Goal: Task Accomplishment & Management: Complete application form

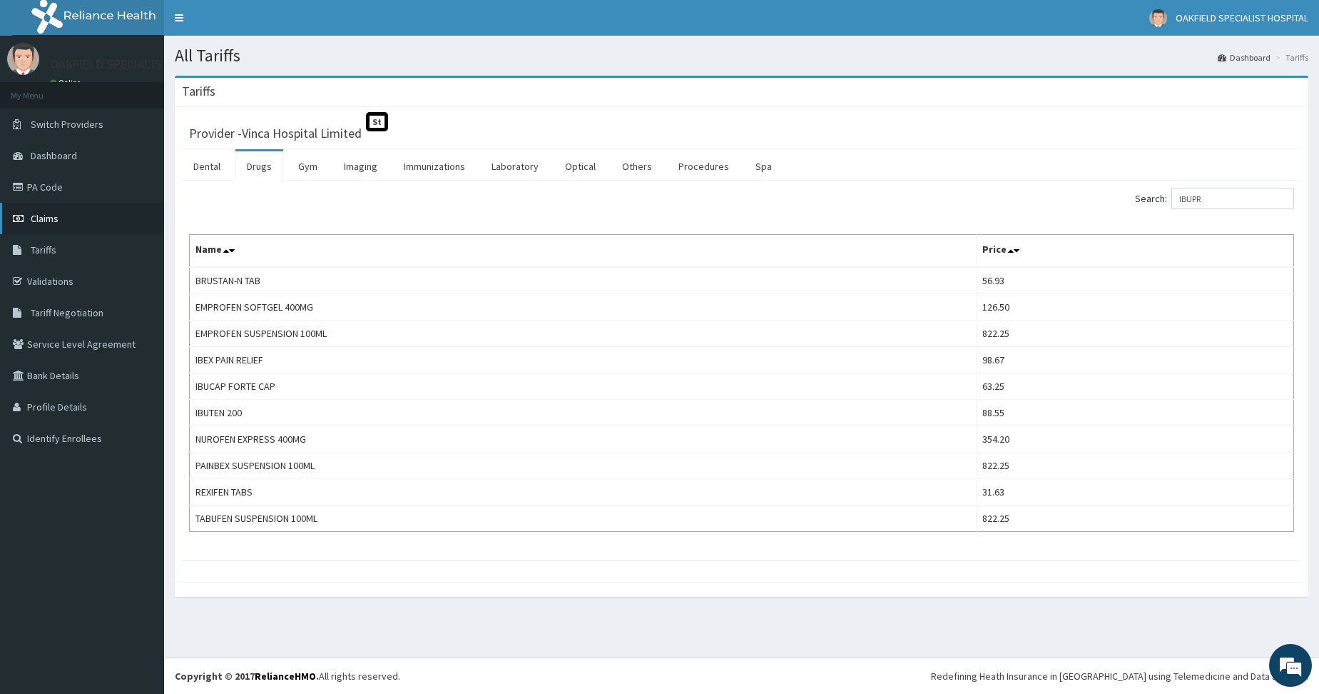
drag, startPoint x: 0, startPoint y: 0, endPoint x: 51, endPoint y: 222, distance: 227.8
click at [51, 222] on span "Claims" at bounding box center [45, 218] width 28 height 13
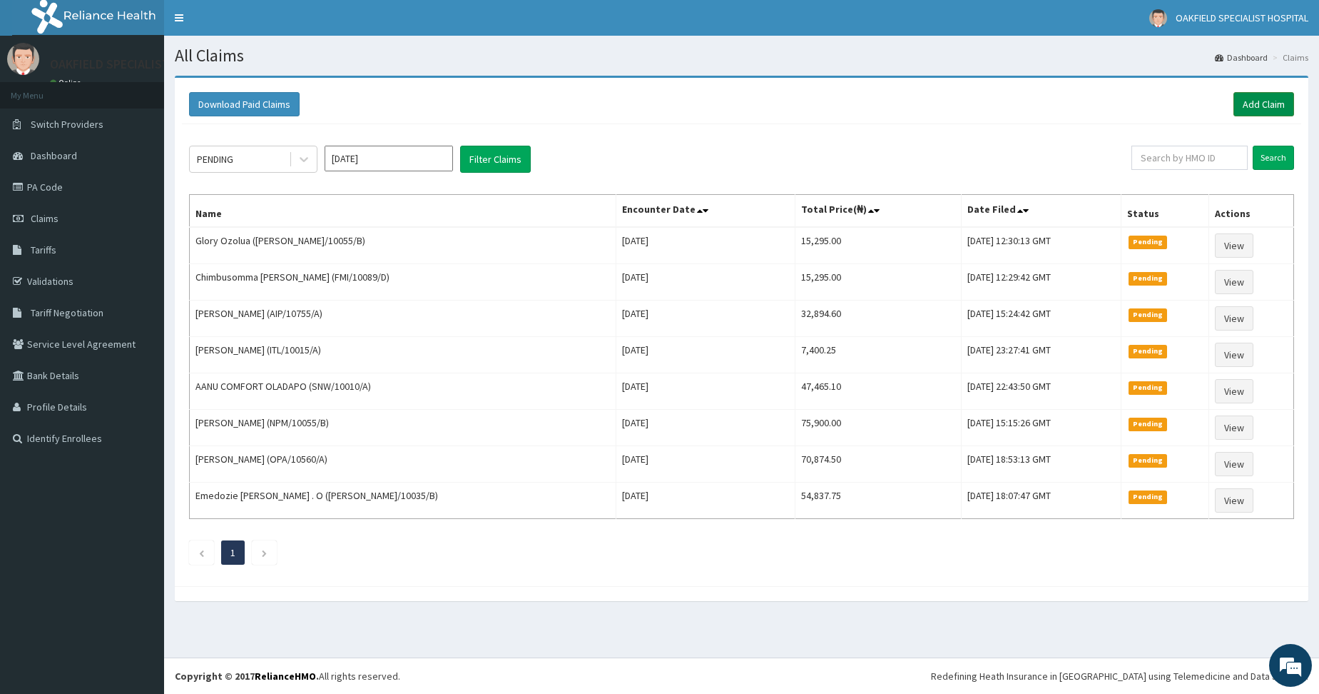
click at [1258, 98] on link "Add Claim" at bounding box center [1264, 104] width 61 height 24
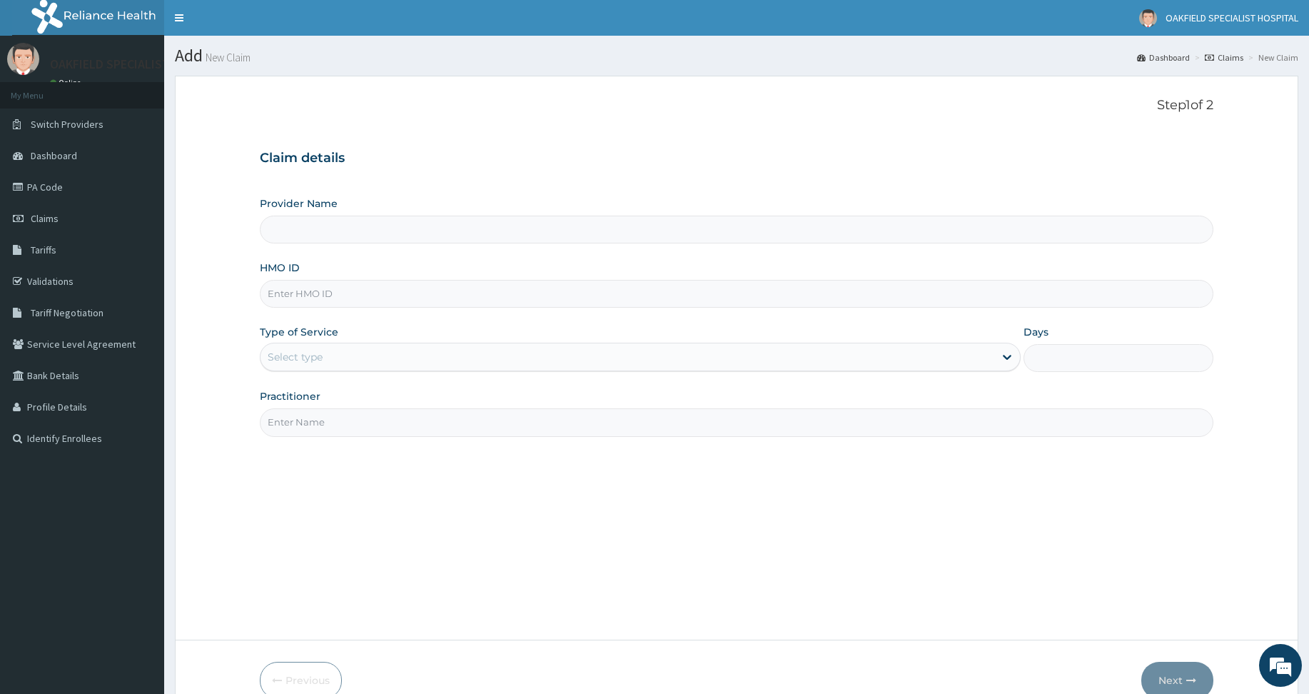
click at [284, 305] on input "HMO ID" at bounding box center [736, 294] width 953 height 28
paste input "ANH/10055/B"
type input "ANH/10055/B"
click at [283, 351] on div "Select type" at bounding box center [295, 357] width 55 height 14
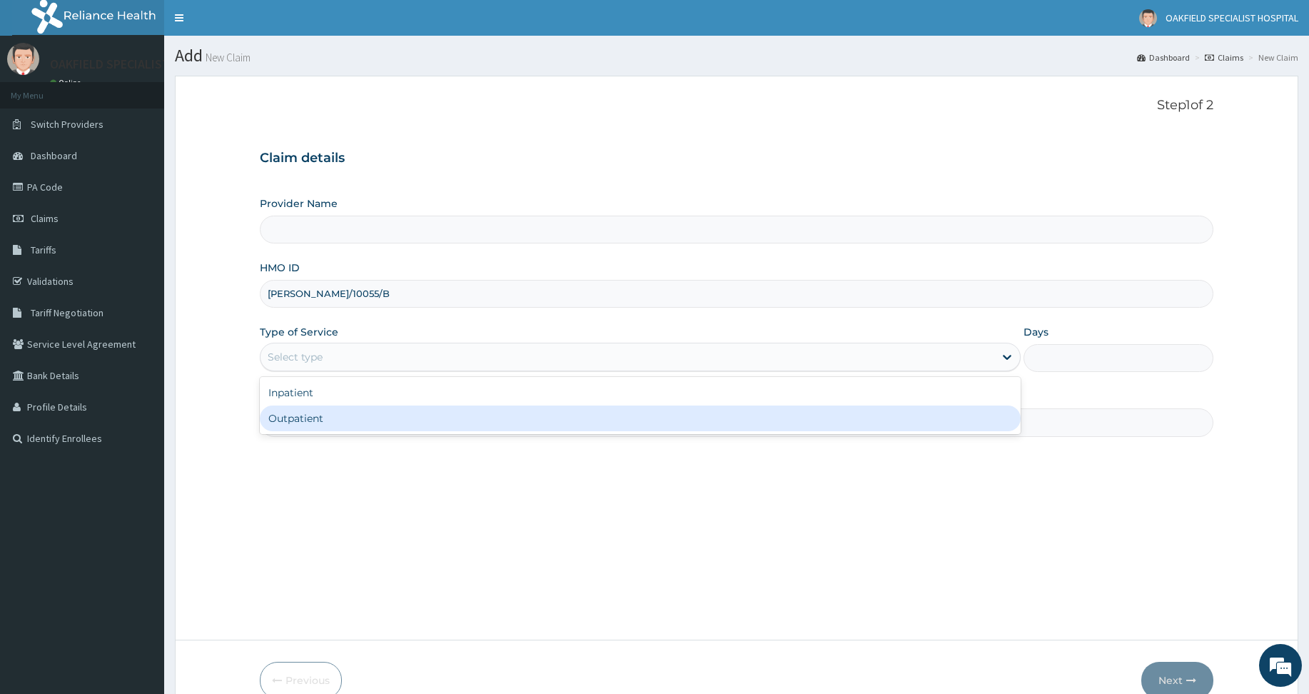
click at [303, 414] on div "Outpatient" at bounding box center [640, 418] width 761 height 26
type input "1"
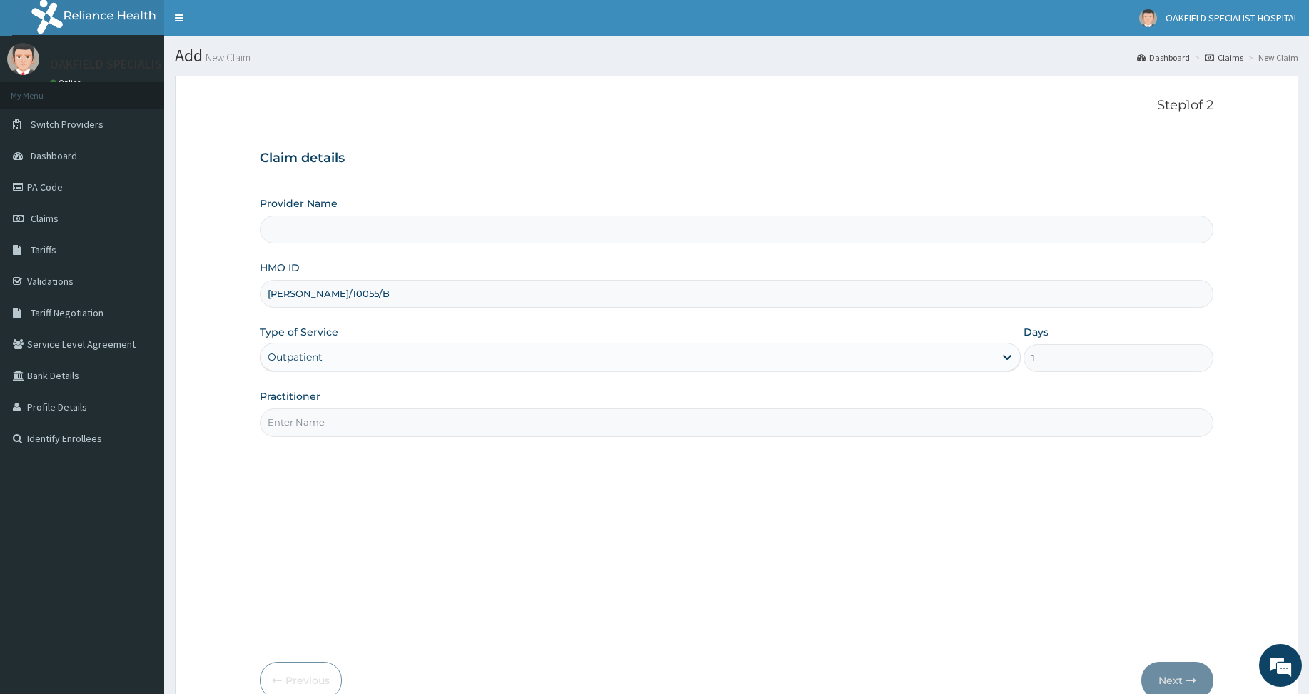
click at [303, 414] on input "Practitioner" at bounding box center [736, 422] width 953 height 28
type input "DR"
type input "Vinca Hospital Limited"
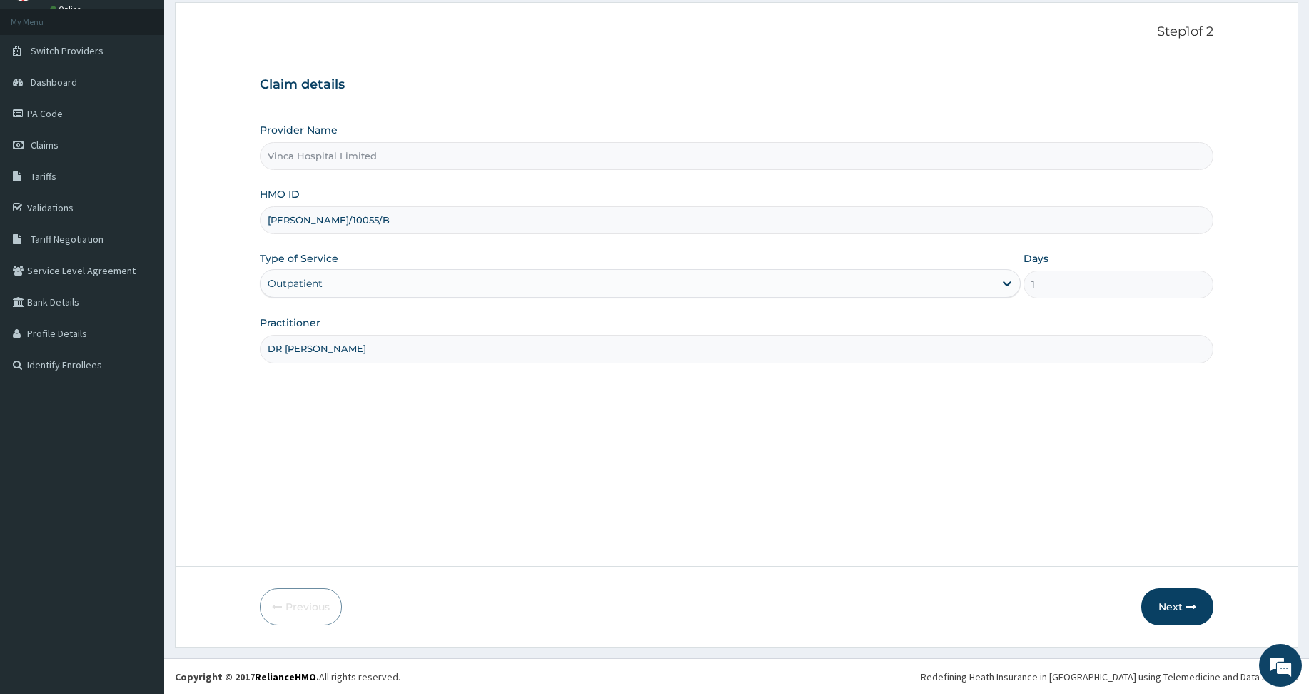
scroll to position [74, 0]
type input "DR [PERSON_NAME]"
click at [1160, 600] on button "Next" at bounding box center [1177, 605] width 72 height 37
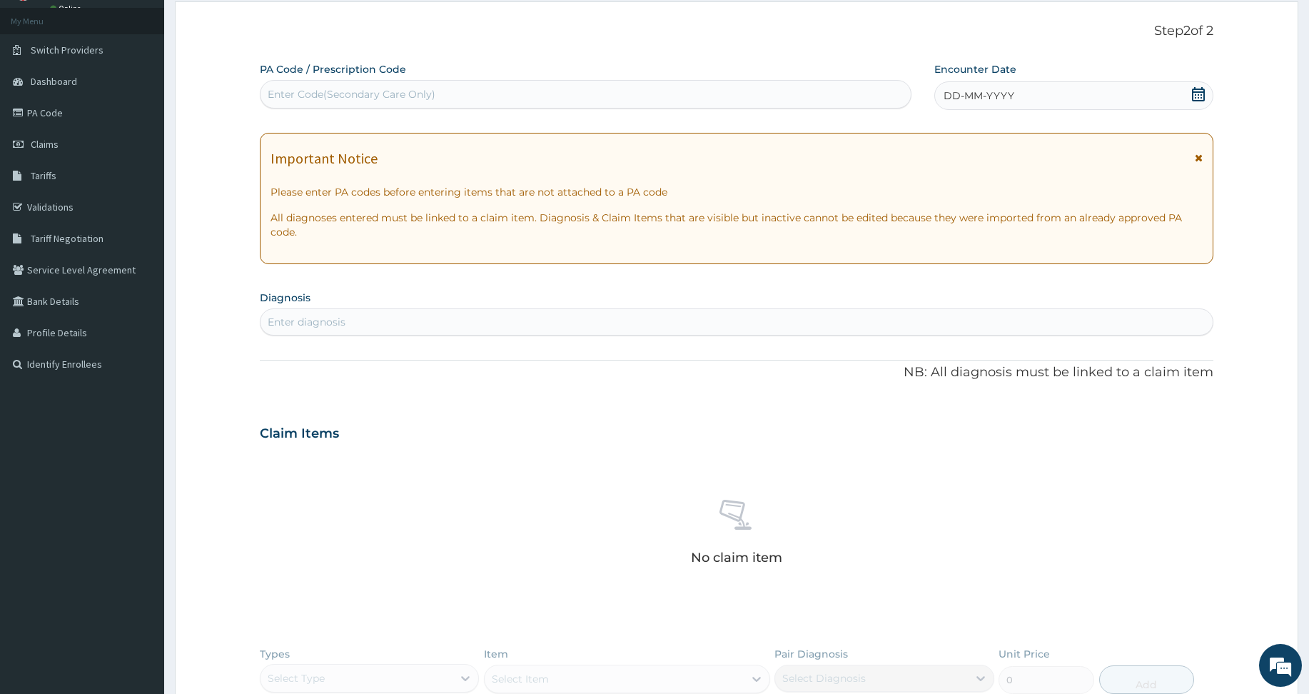
click at [304, 98] on div "Enter Code(Secondary Care Only)" at bounding box center [352, 94] width 168 height 14
paste input "PA/EBE965"
type input "PA/EBE965"
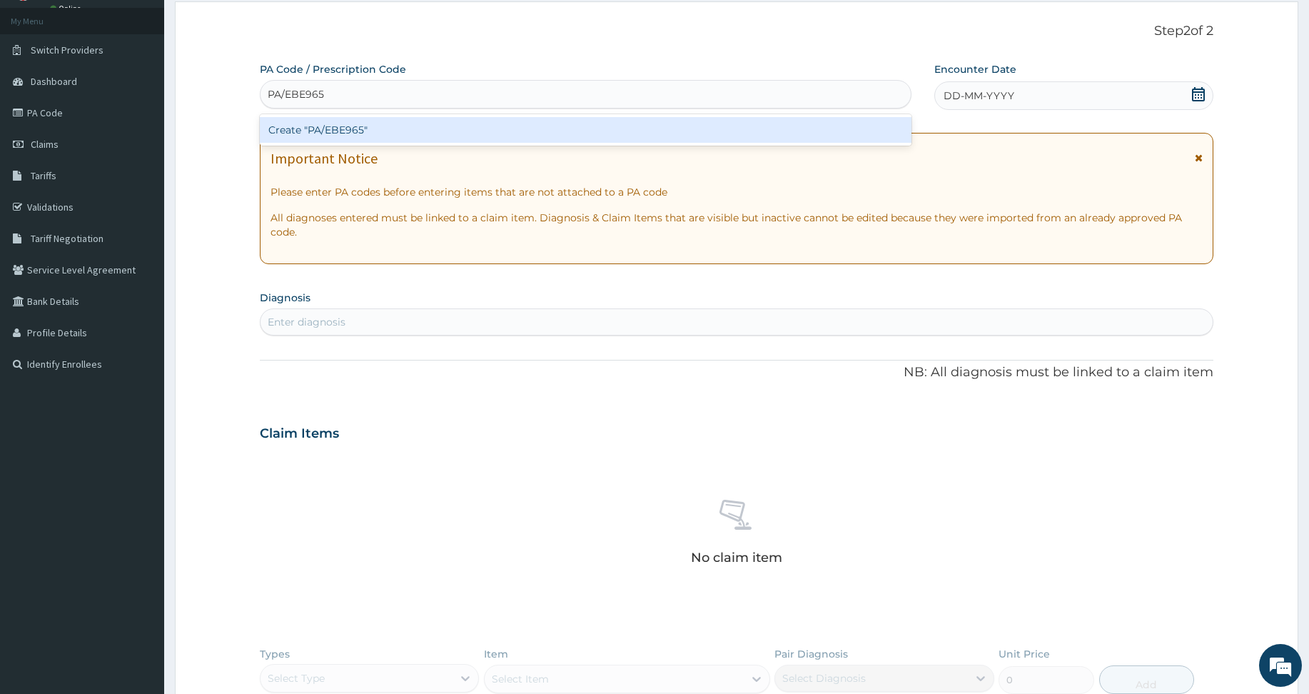
click at [288, 130] on div "Create "PA/EBE965"" at bounding box center [585, 130] width 651 height 26
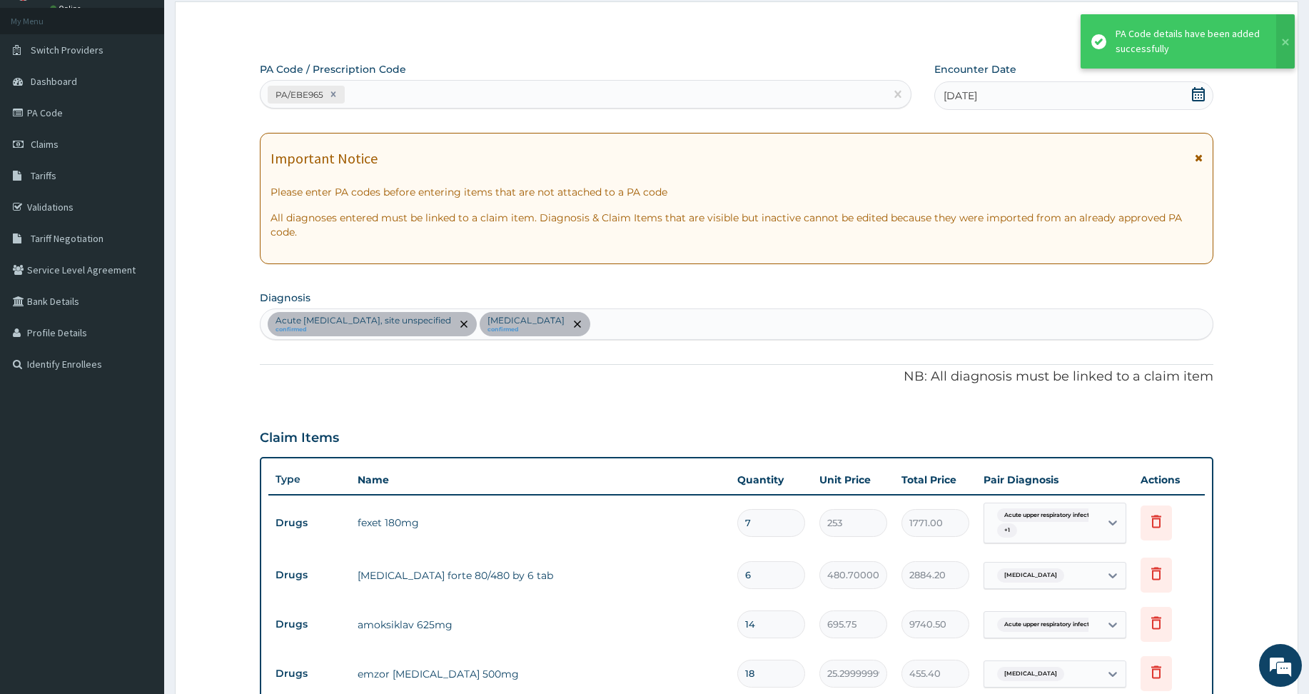
scroll to position [450, 0]
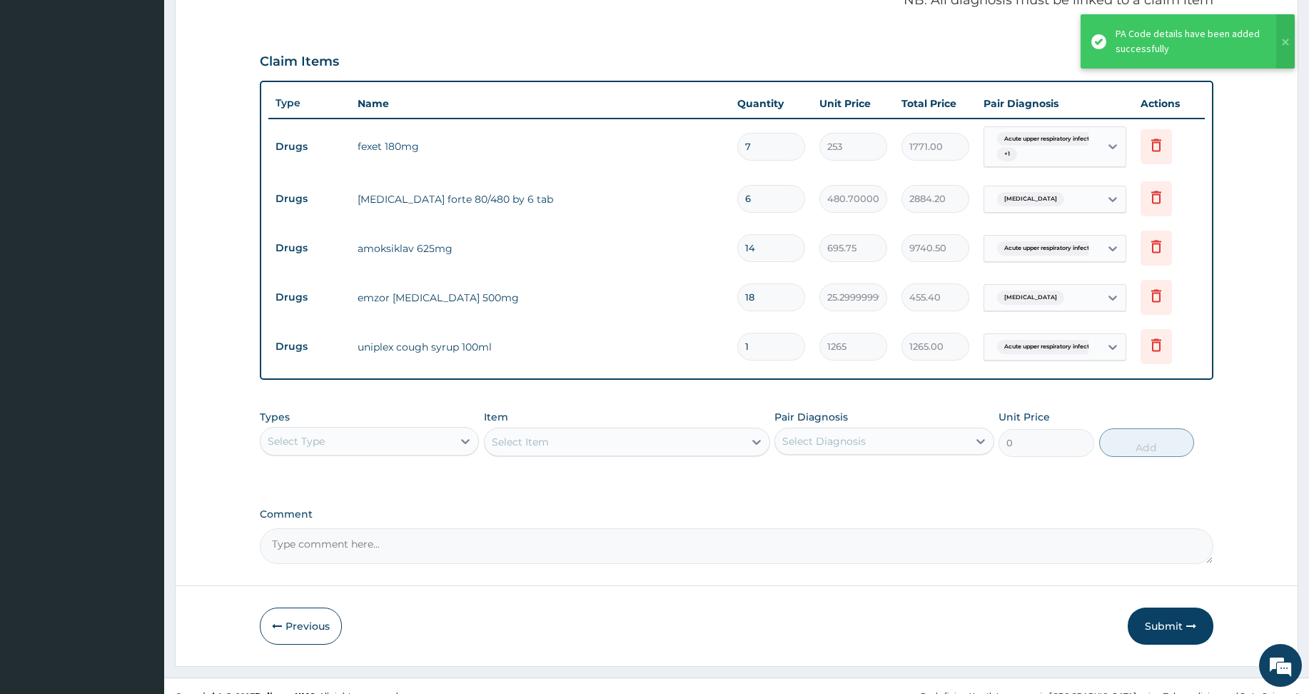
drag, startPoint x: 1143, startPoint y: 620, endPoint x: 1063, endPoint y: 570, distance: 94.2
click at [1143, 620] on button "Submit" at bounding box center [1170, 625] width 86 height 37
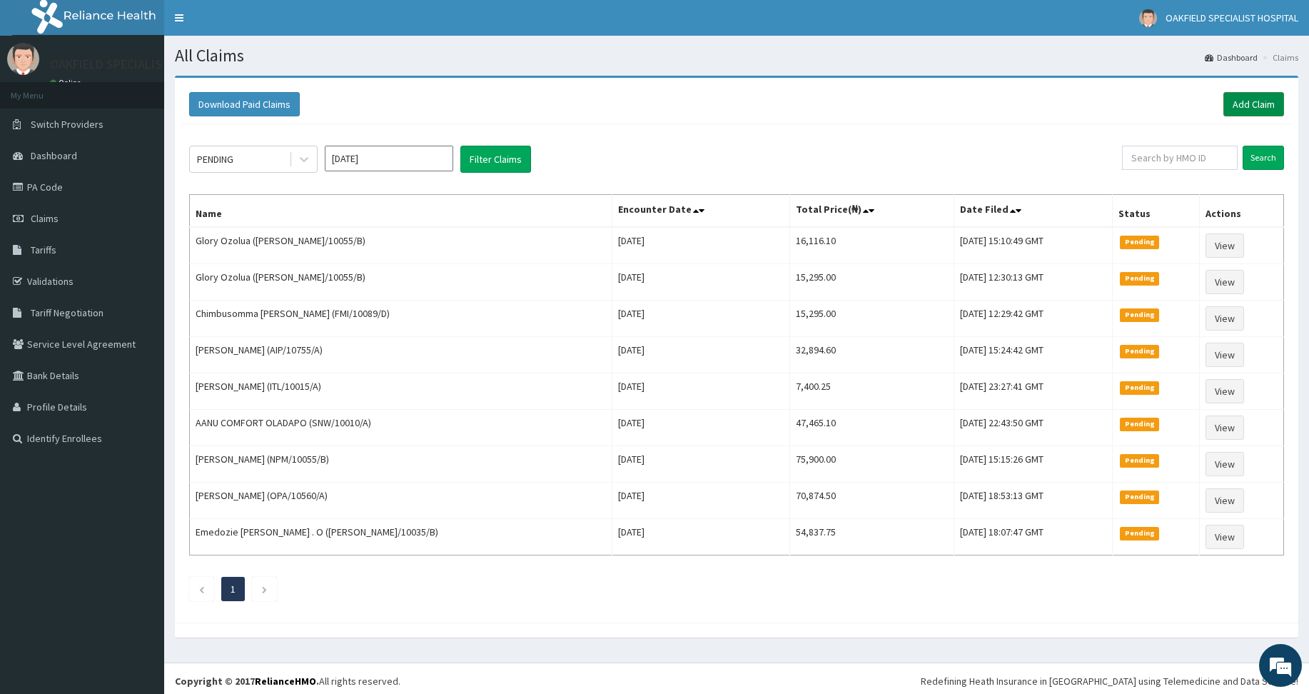
click at [1257, 103] on link "Add Claim" at bounding box center [1253, 104] width 61 height 24
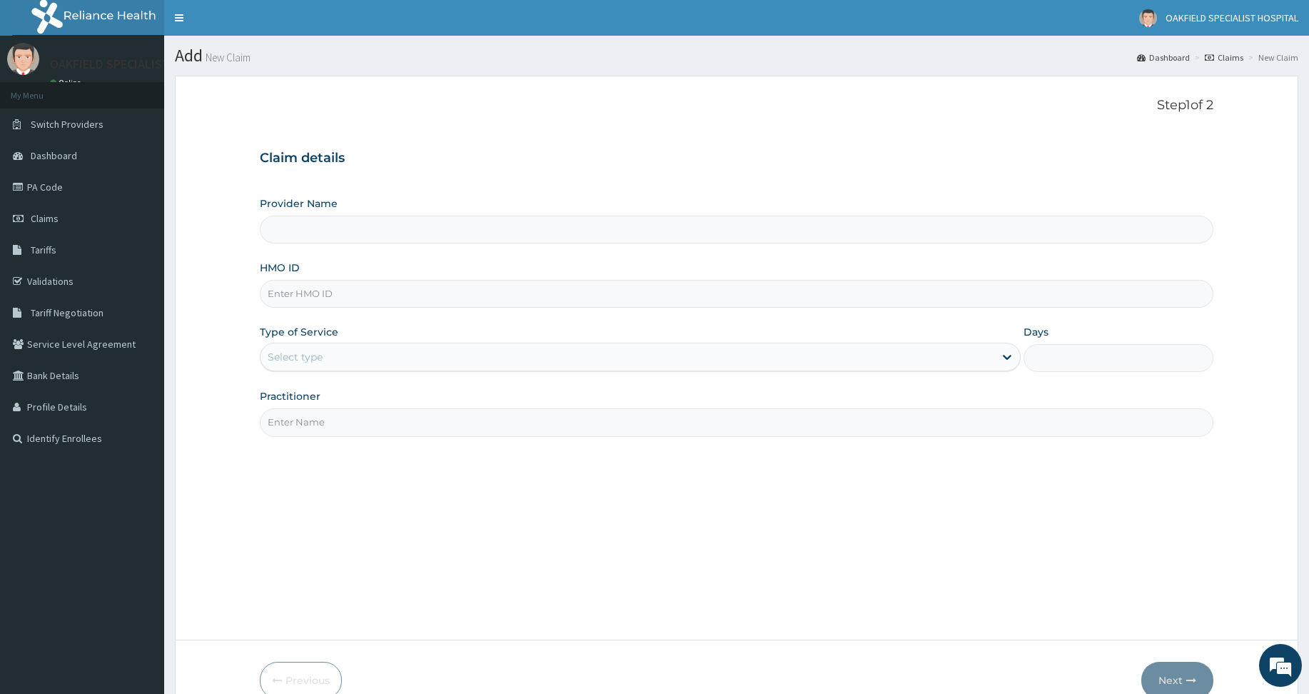
click at [323, 286] on input "HMO ID" at bounding box center [736, 294] width 953 height 28
paste input "LGL/10335/A"
type input "LGL/10335/A"
type input "Vinca Hospital Limited"
type input "LGL/10335/A"
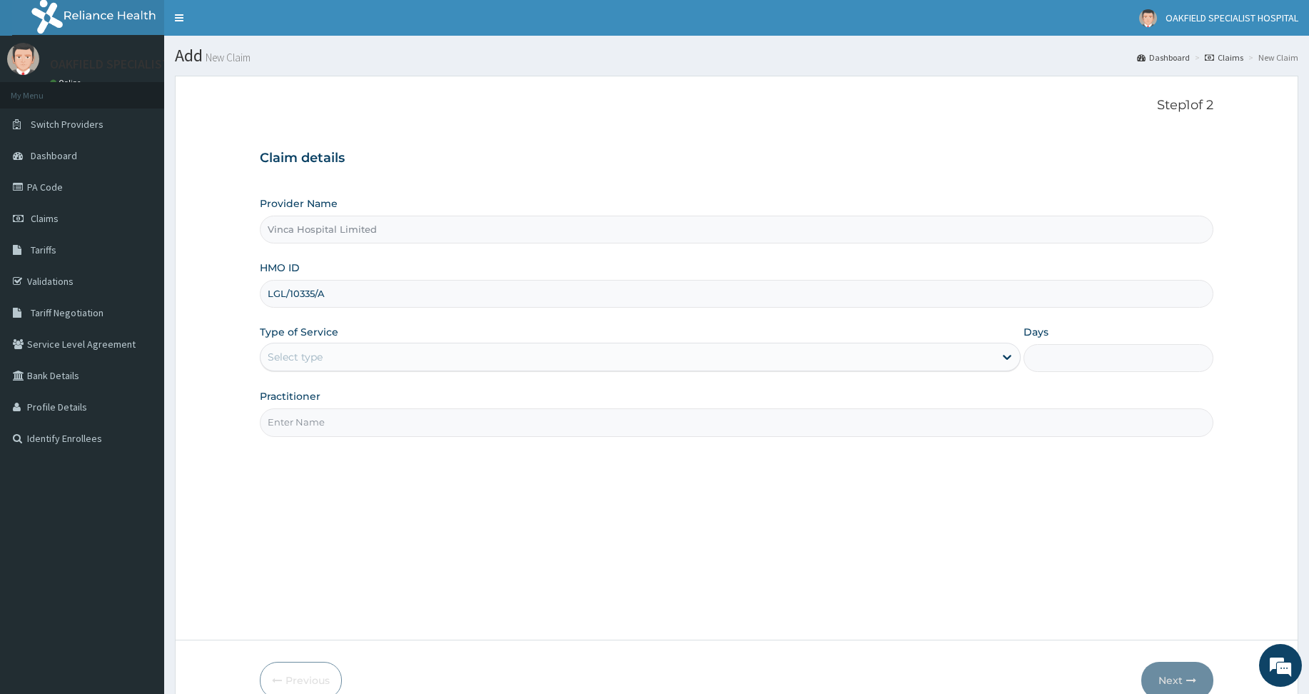
click at [298, 365] on div "Select type" at bounding box center [627, 356] width 734 height 23
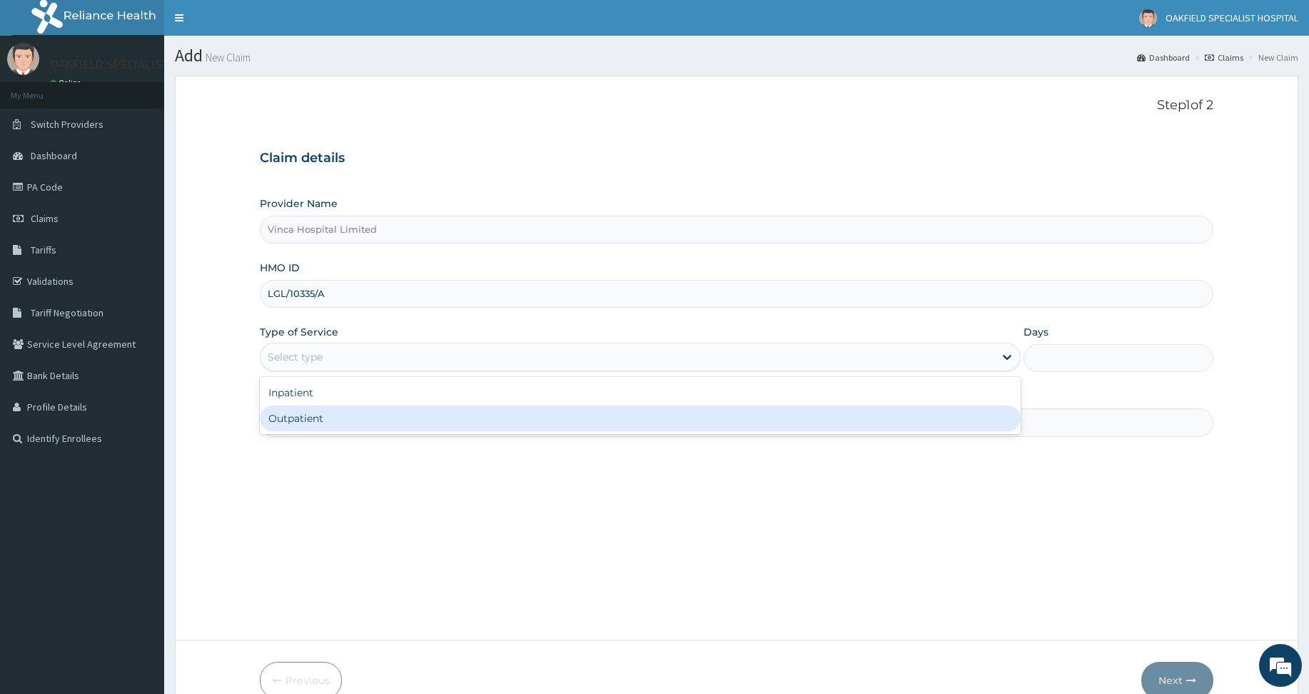
click at [310, 412] on div "Outpatient" at bounding box center [640, 418] width 761 height 26
type input "1"
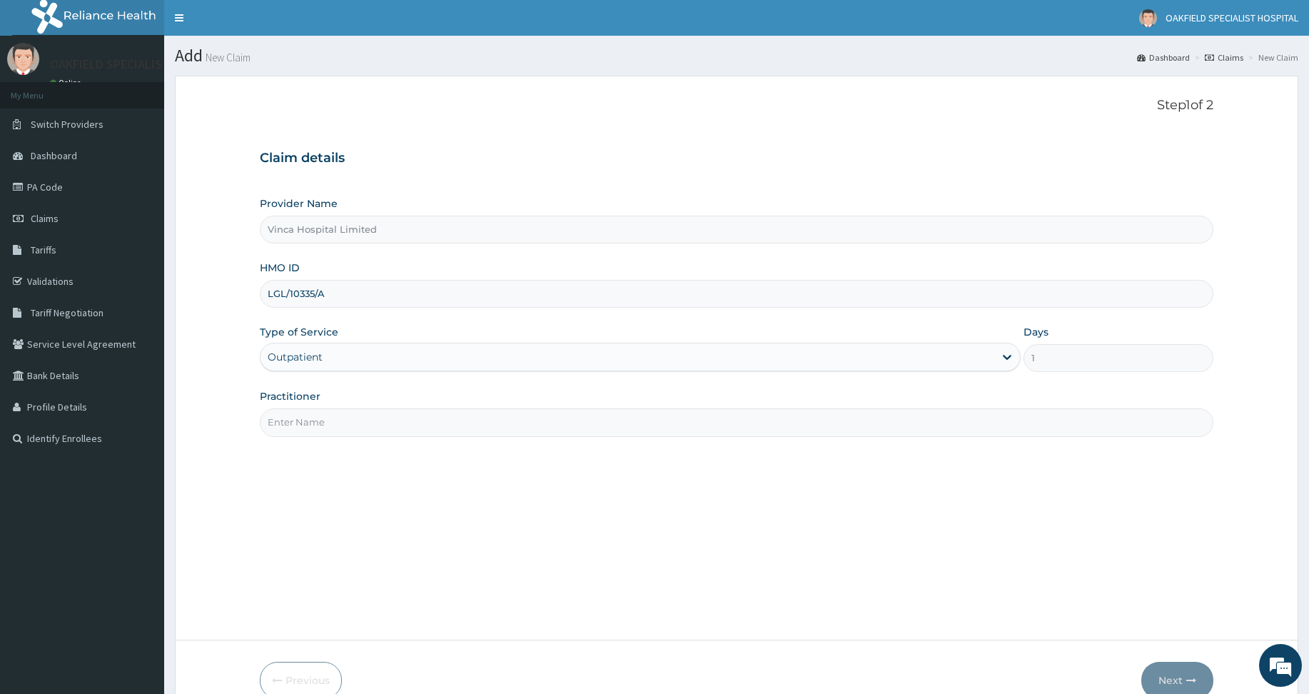
click at [310, 412] on input "Practitioner" at bounding box center [736, 422] width 953 height 28
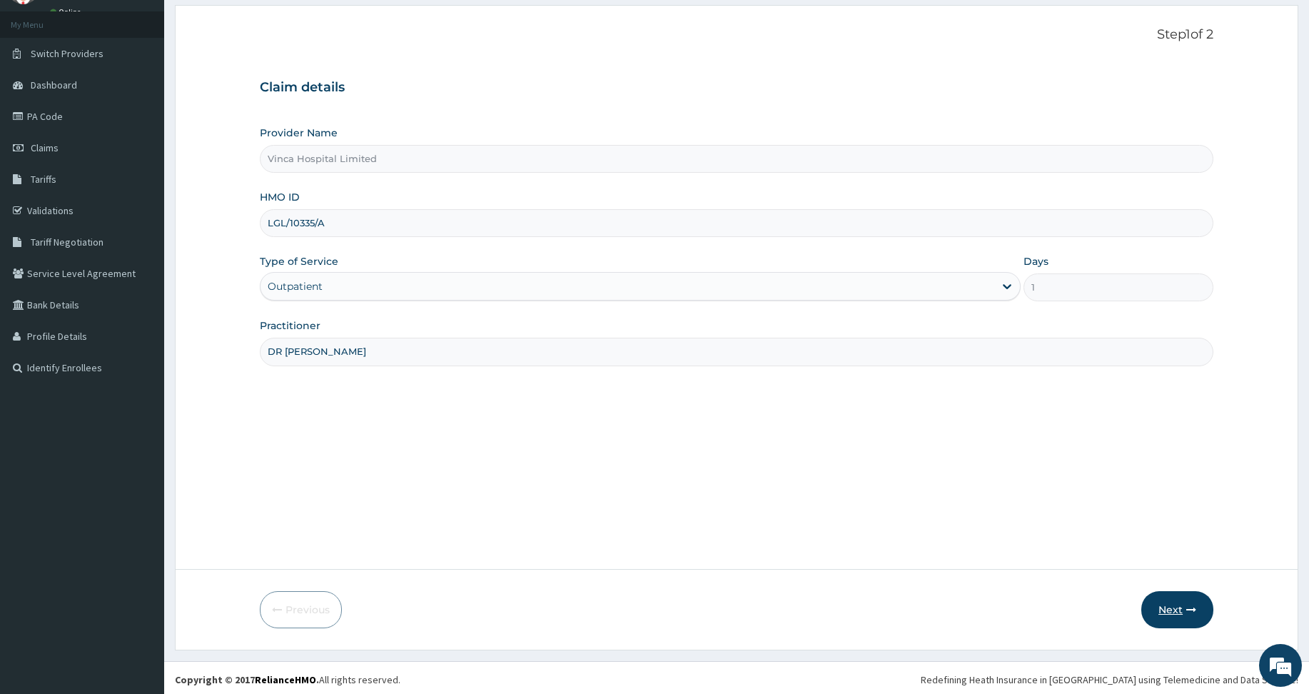
scroll to position [71, 0]
type input "DR [PERSON_NAME]"
click at [1172, 612] on button "Next" at bounding box center [1177, 608] width 72 height 37
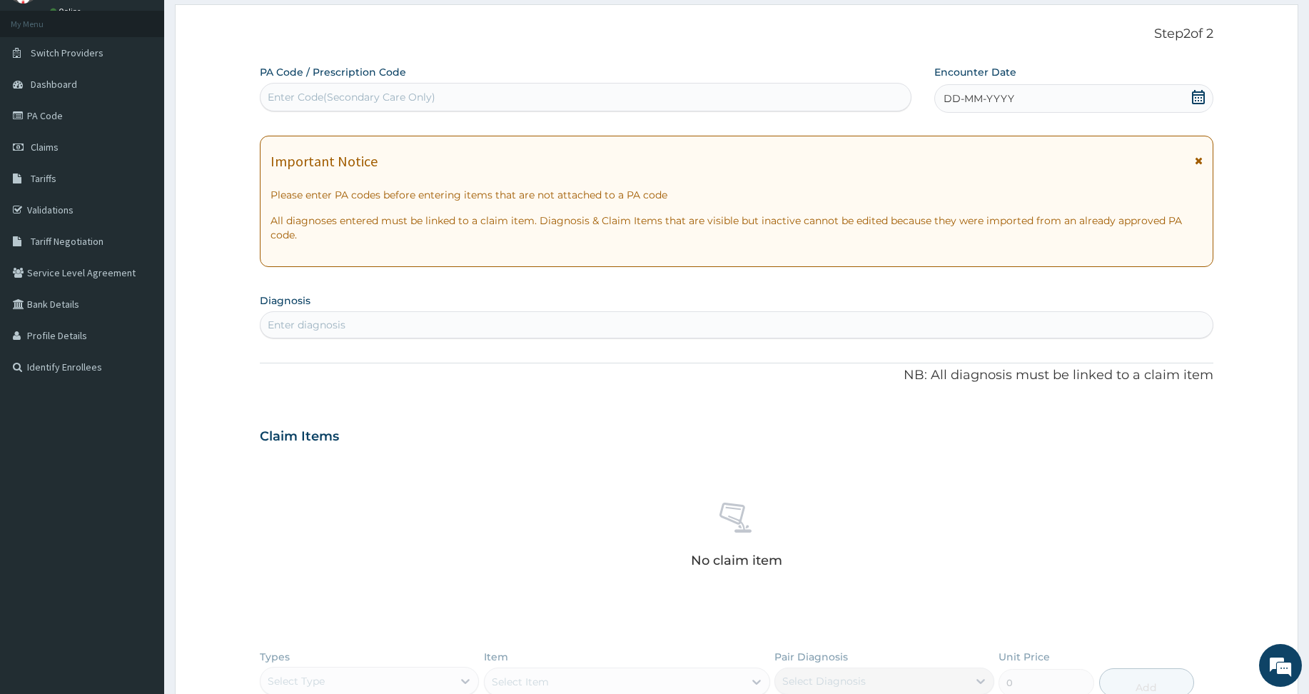
scroll to position [0, 0]
click at [325, 90] on div "Enter Code(Secondary Care Only)" at bounding box center [352, 97] width 168 height 14
paste input "PA/A38A01"
type input "PA/A38A01"
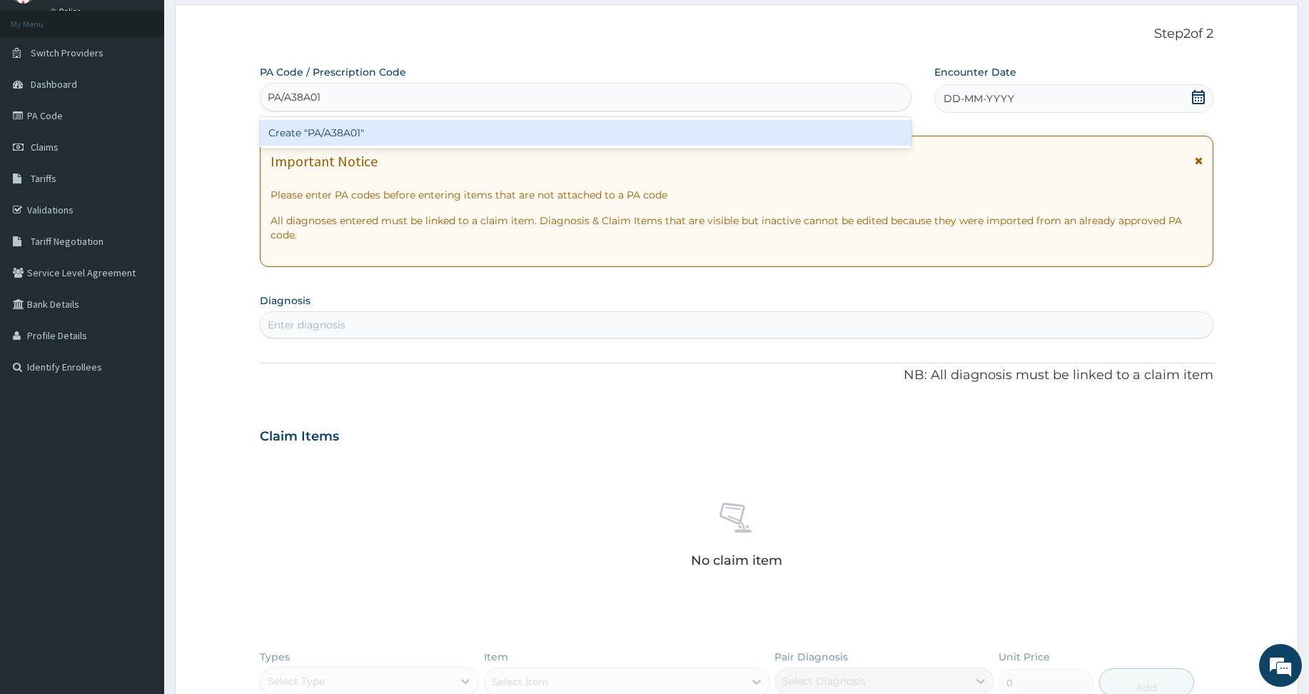
click at [305, 123] on div "Create "PA/A38A01"" at bounding box center [585, 133] width 651 height 26
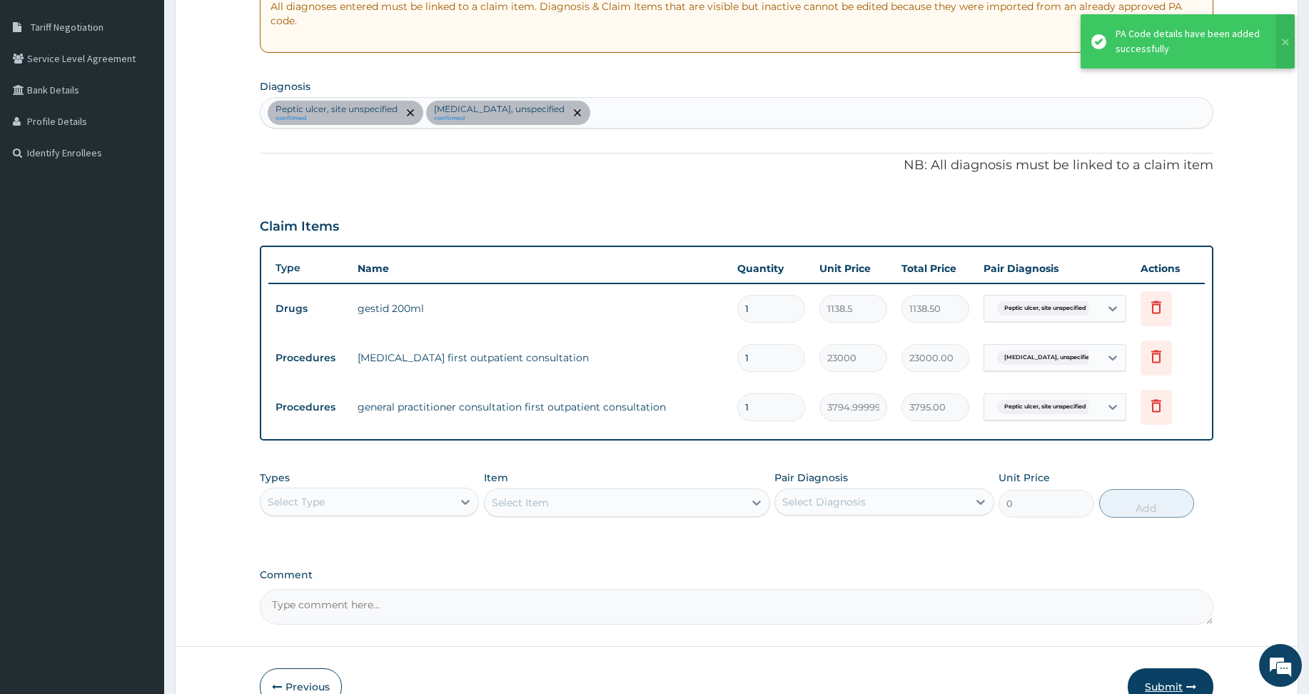
click at [1169, 679] on button "Submit" at bounding box center [1170, 686] width 86 height 37
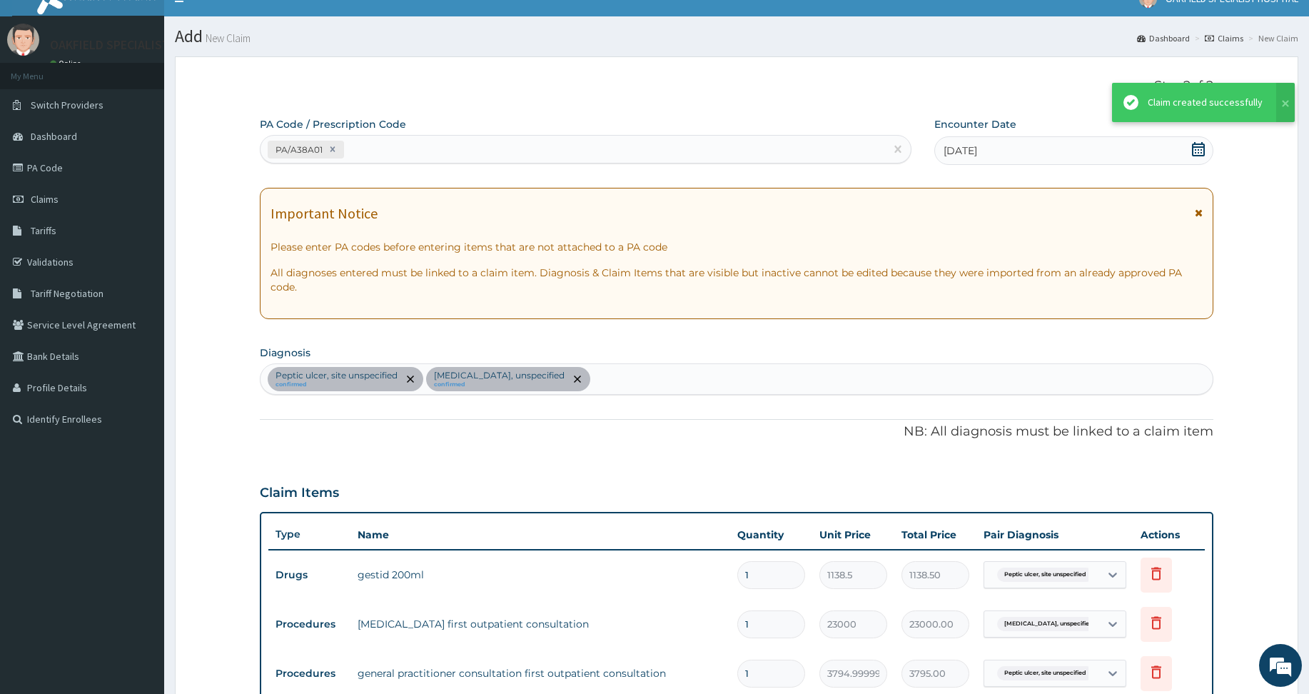
scroll to position [285, 0]
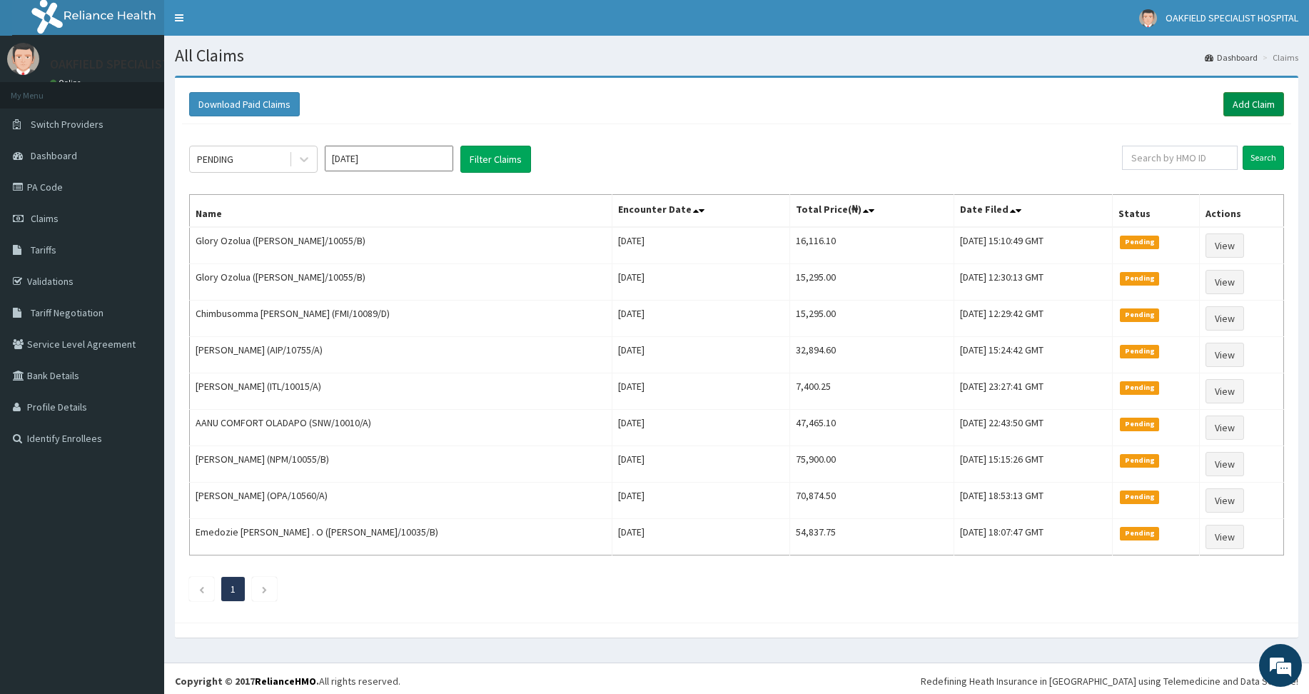
click at [1249, 104] on link "Add Claim" at bounding box center [1253, 104] width 61 height 24
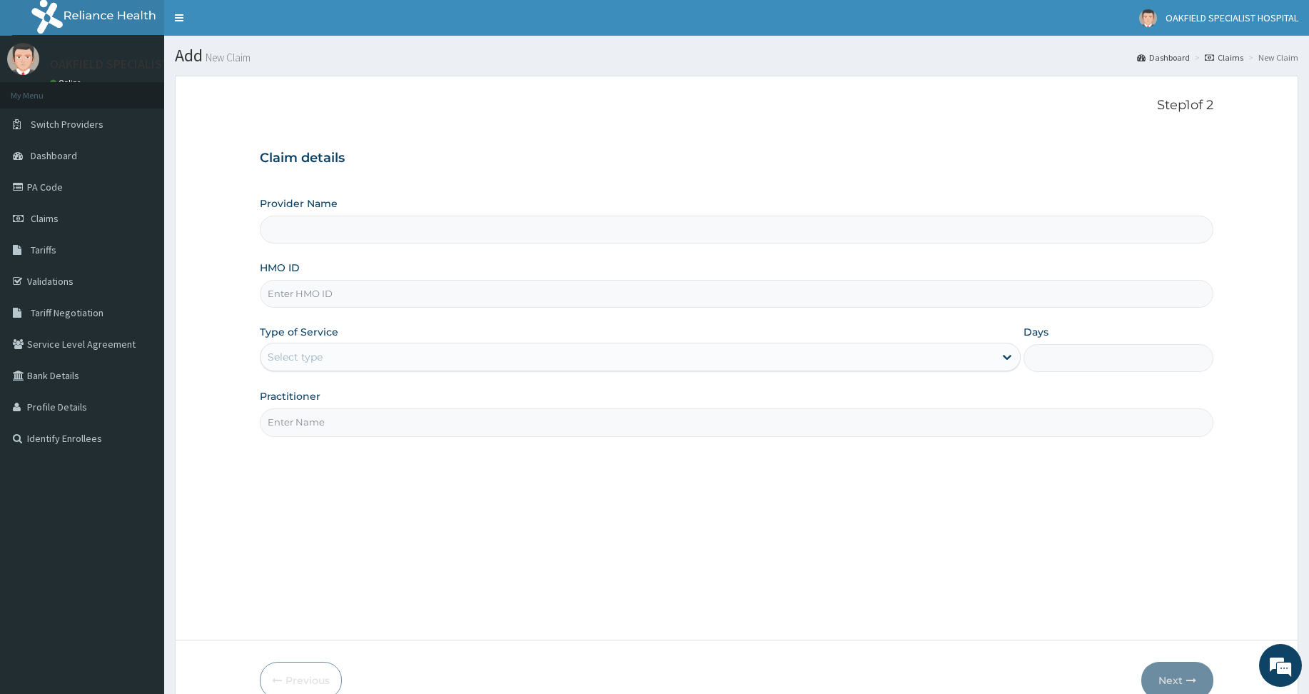
click at [315, 301] on input "HMO ID" at bounding box center [736, 294] width 953 height 28
paste input "FMI/10089/D"
type input "FMI/10089/D"
type input "Vinca Hospital Limited"
click at [290, 291] on input "FMI/10089/D" at bounding box center [736, 294] width 953 height 28
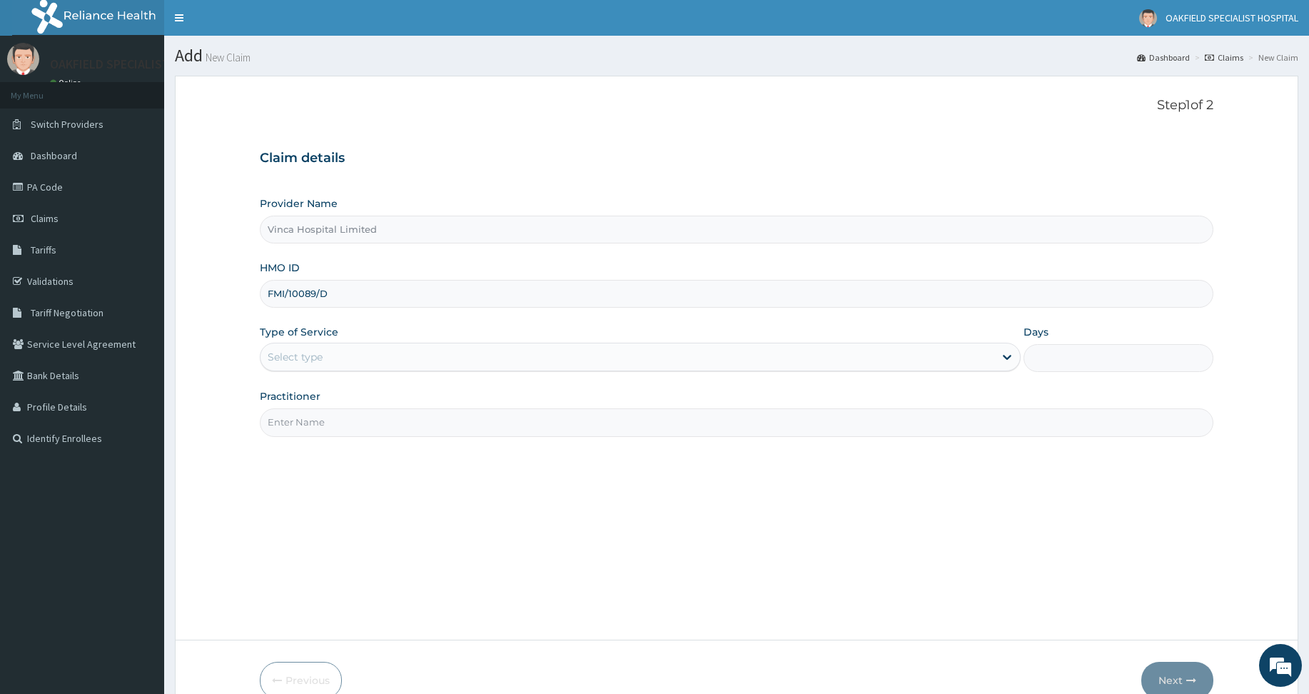
type input "FMI/10089/D"
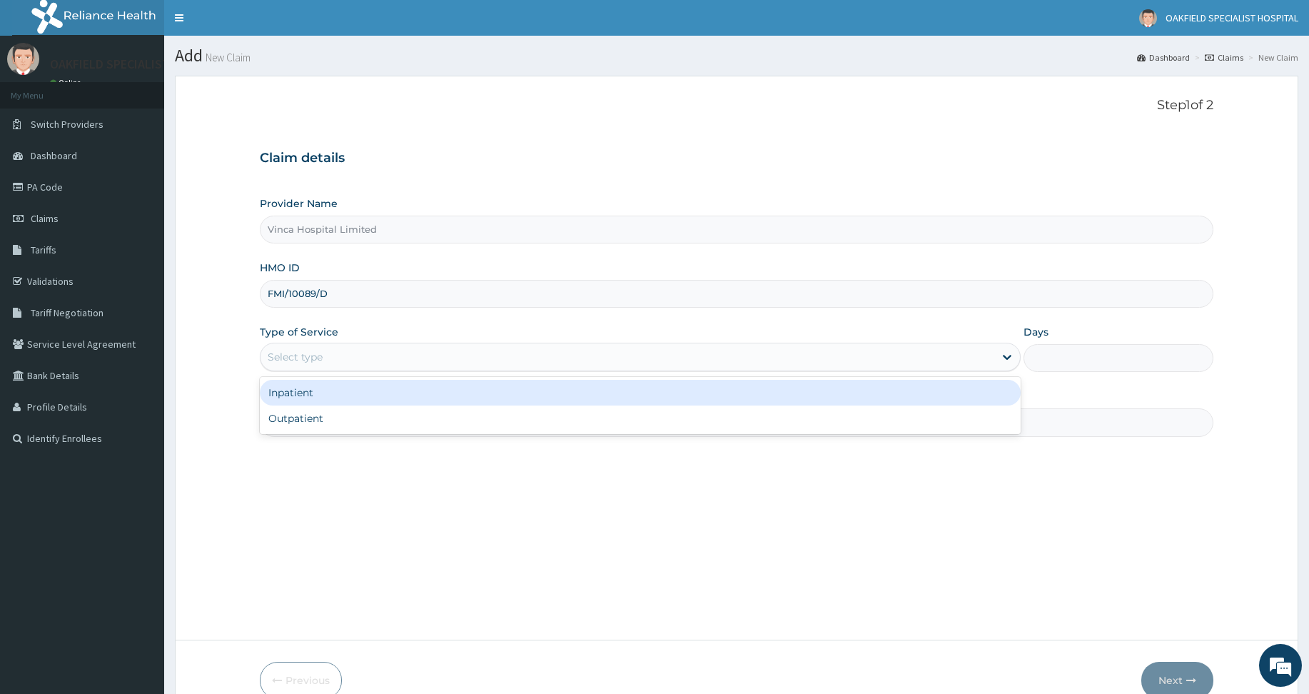
click at [307, 366] on div "Select type" at bounding box center [627, 356] width 734 height 23
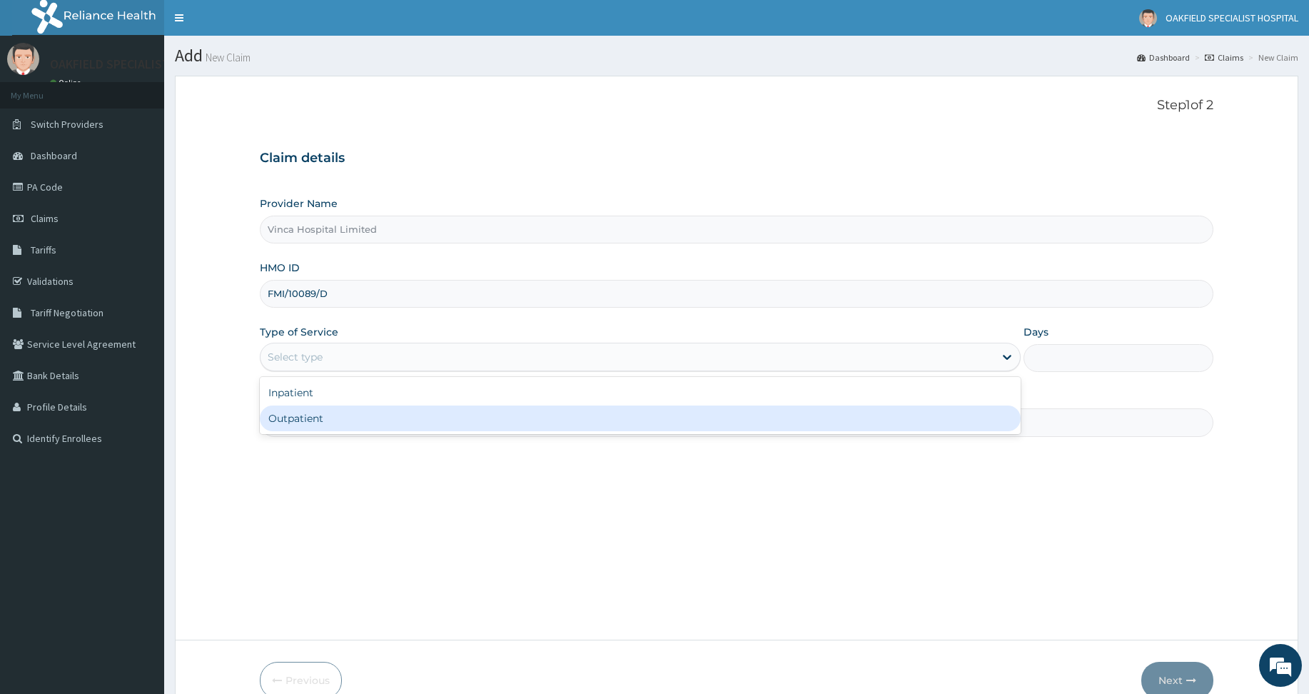
click at [308, 412] on div "Outpatient" at bounding box center [640, 418] width 761 height 26
type input "1"
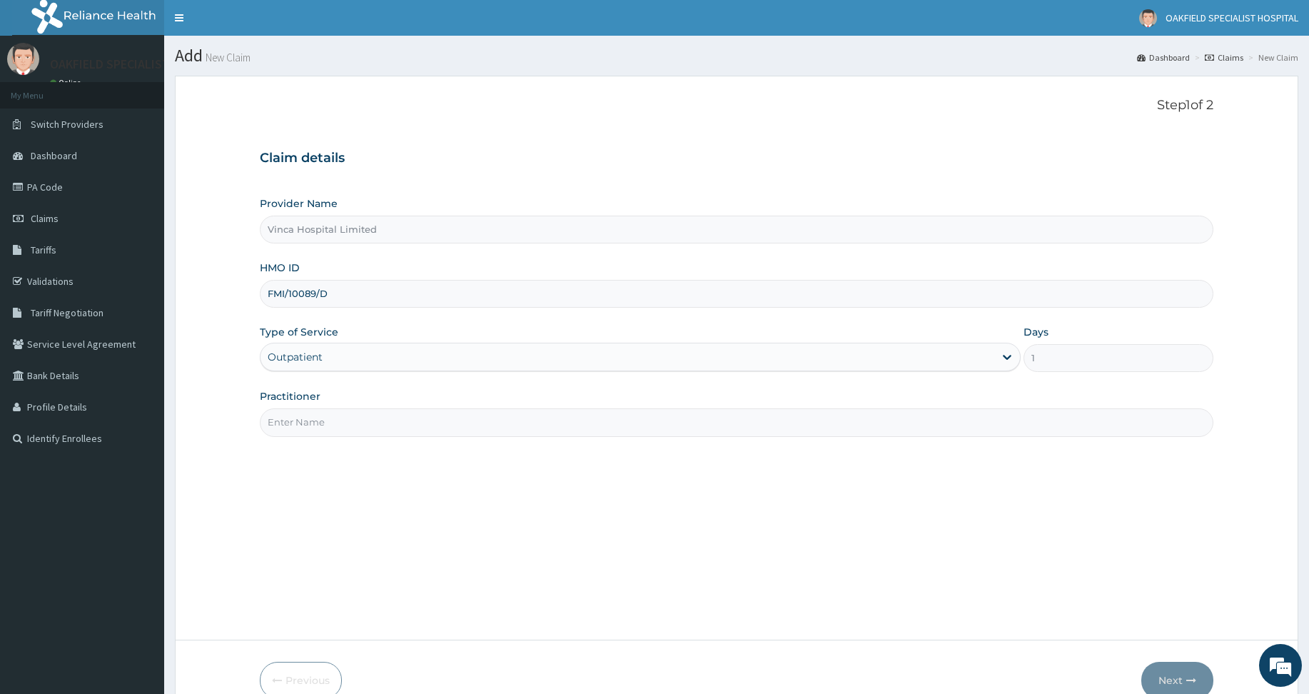
click at [305, 412] on input "Practitioner" at bounding box center [736, 422] width 953 height 28
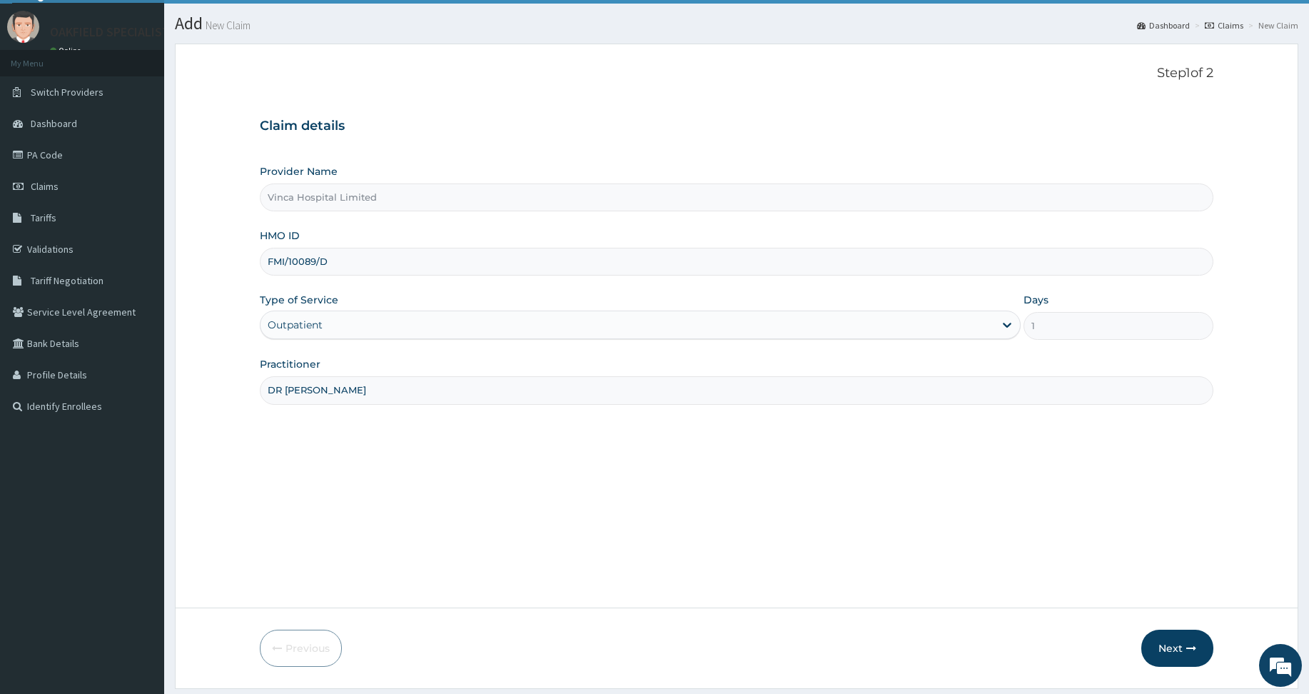
scroll to position [74, 0]
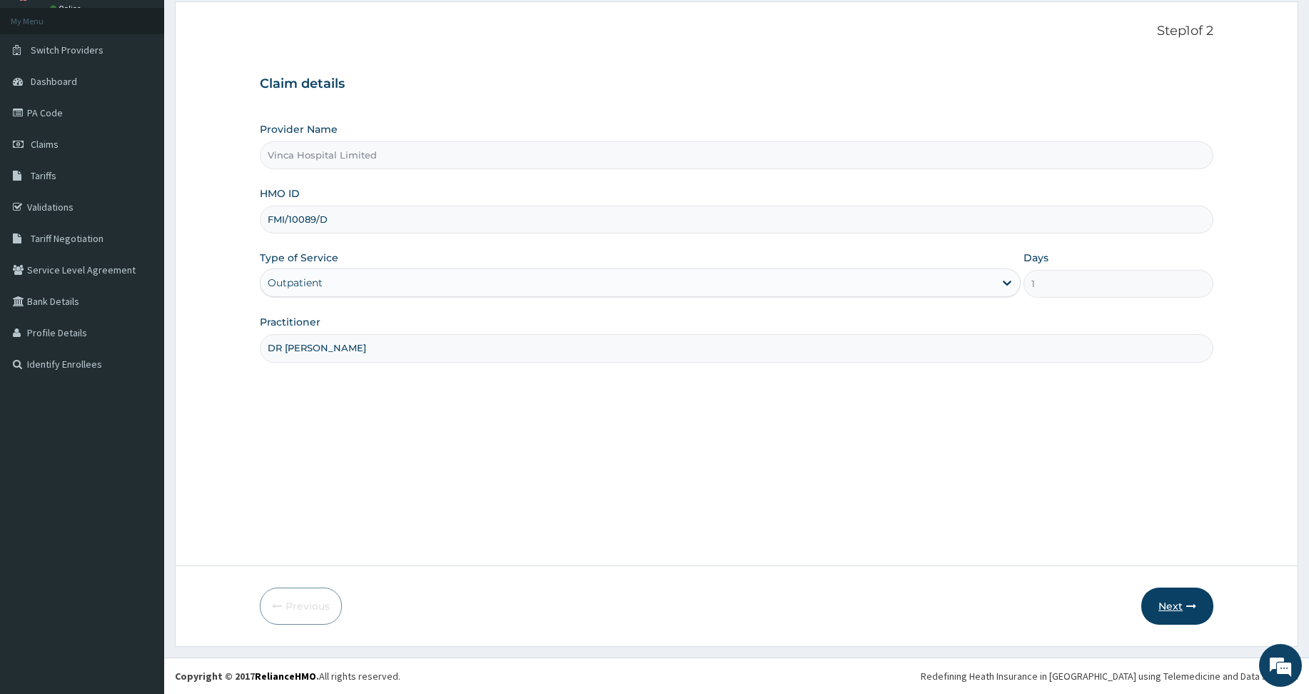
type input "DR [PERSON_NAME]"
click at [1176, 607] on button "Next" at bounding box center [1177, 605] width 72 height 37
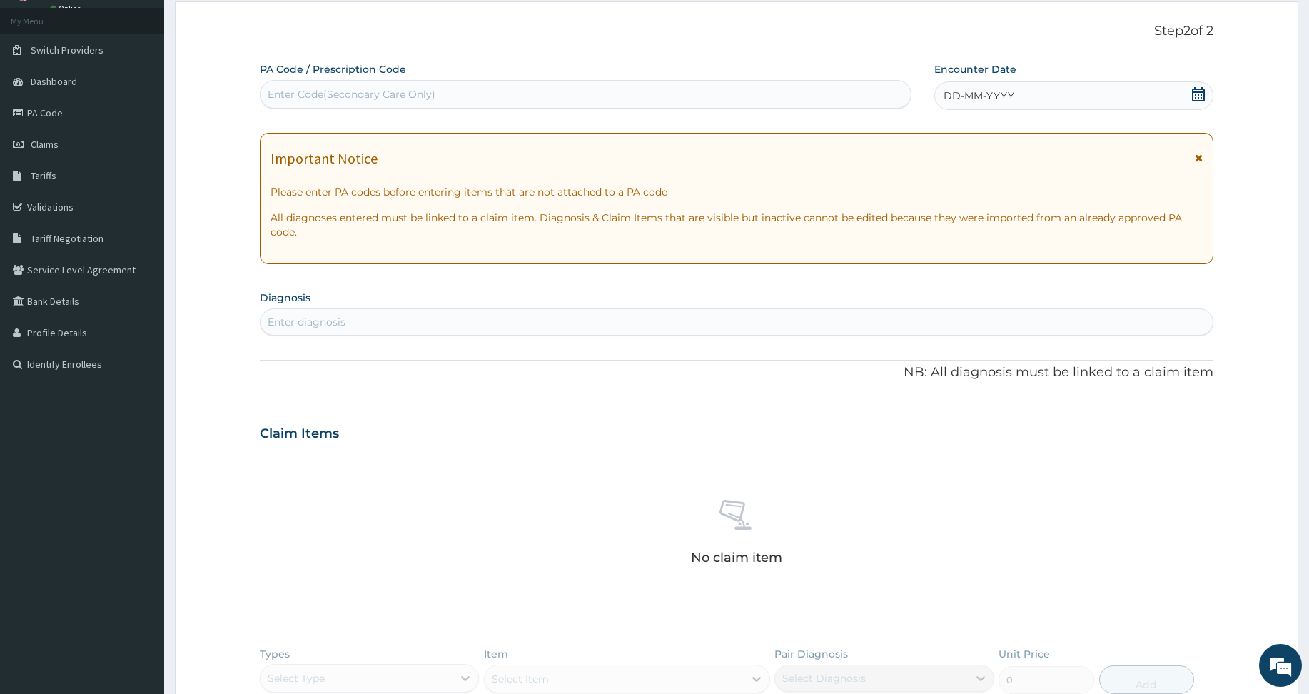
click at [313, 93] on div "Enter Code(Secondary Care Only)" at bounding box center [352, 94] width 168 height 14
click at [323, 91] on div "Enter Code(Secondary Care Only)" at bounding box center [352, 94] width 168 height 14
paste input "PA/4F24F5"
type input "PA/4F24F5"
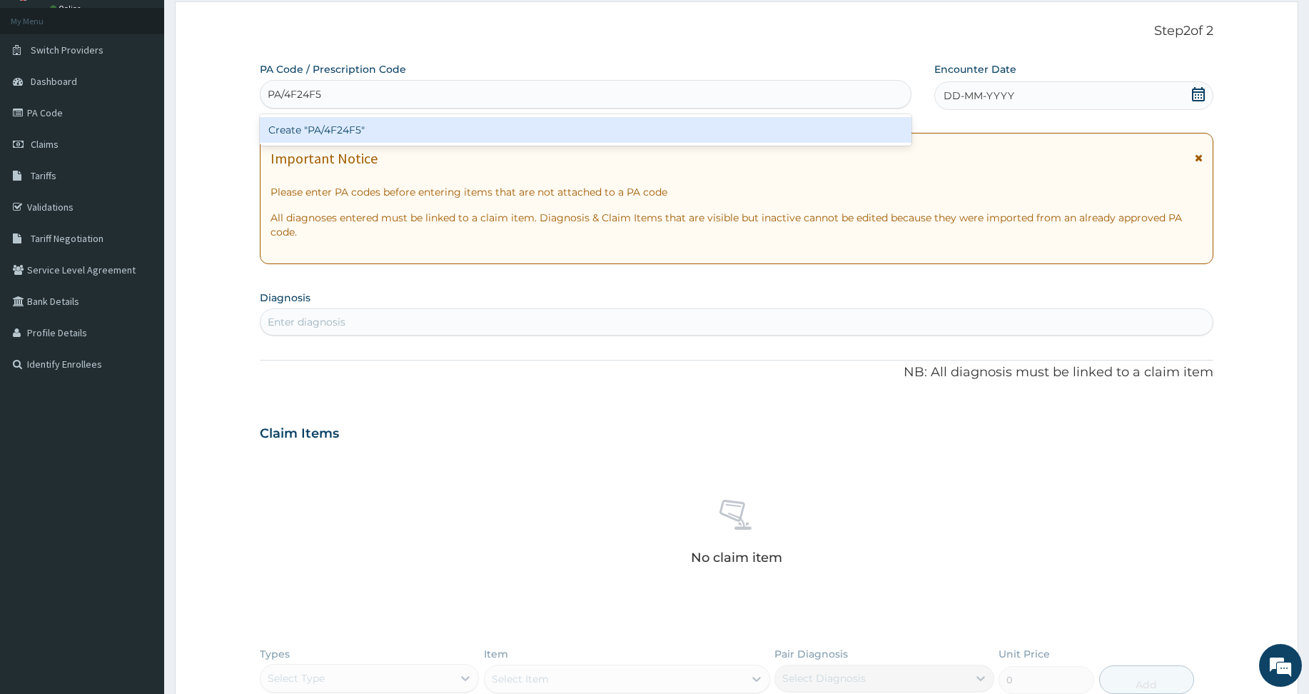
click at [325, 123] on div "Create "PA/4F24F5"" at bounding box center [585, 130] width 651 height 26
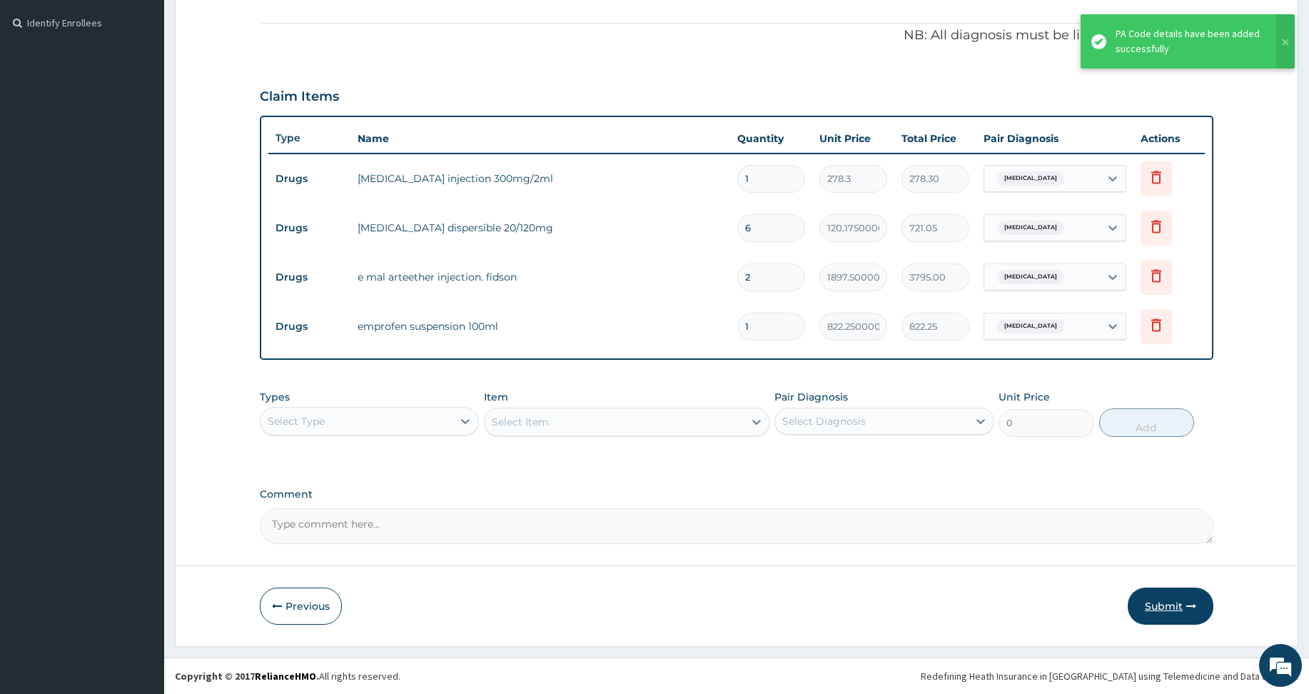
click at [1155, 612] on button "Submit" at bounding box center [1170, 605] width 86 height 37
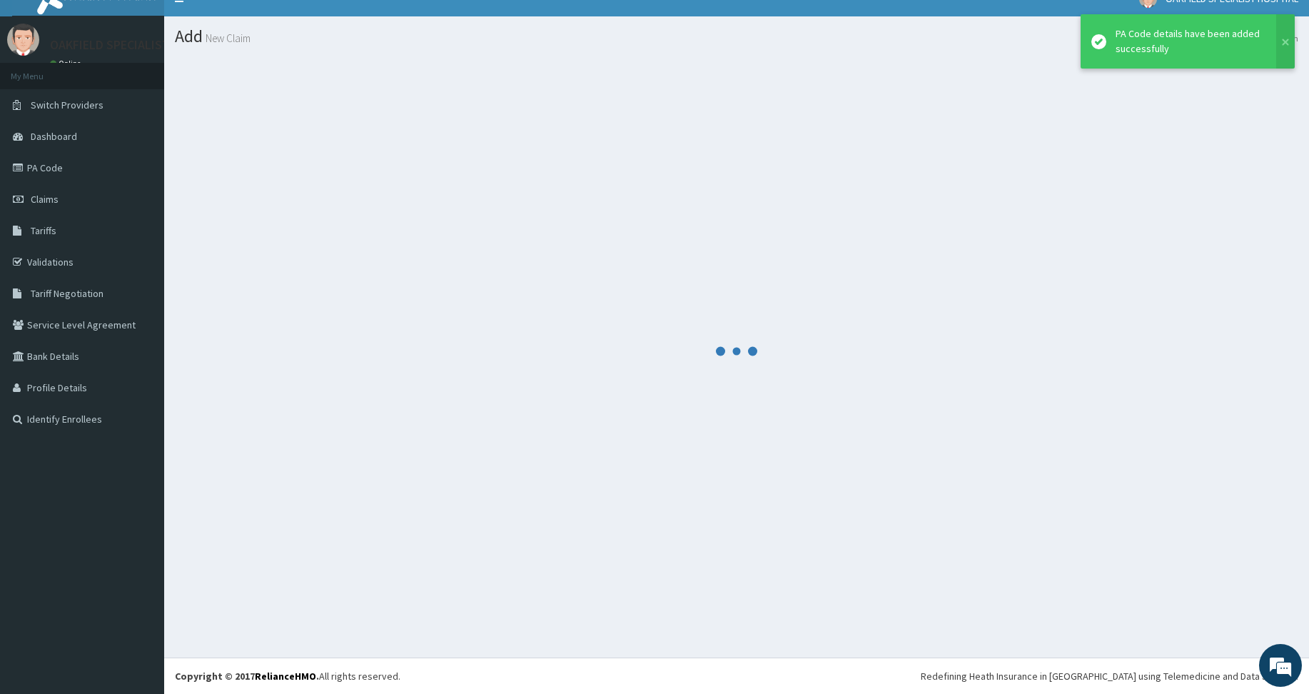
scroll to position [19, 0]
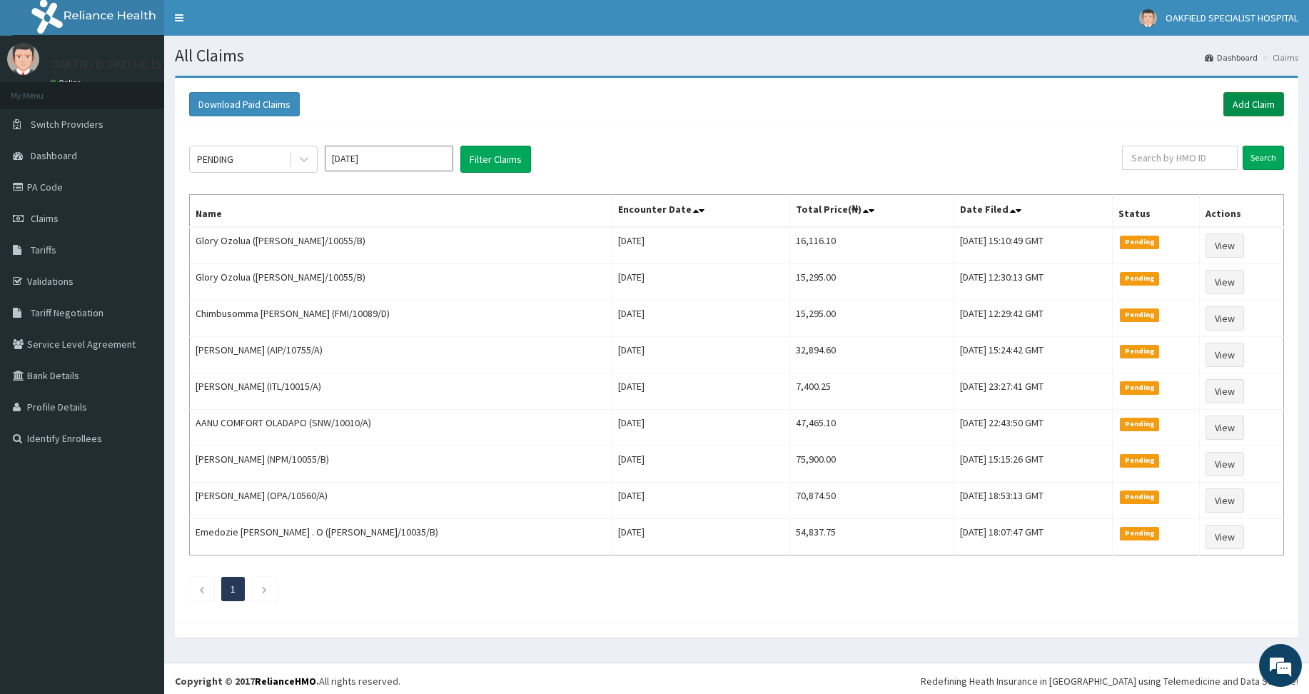
click at [1255, 111] on link "Add Claim" at bounding box center [1253, 104] width 61 height 24
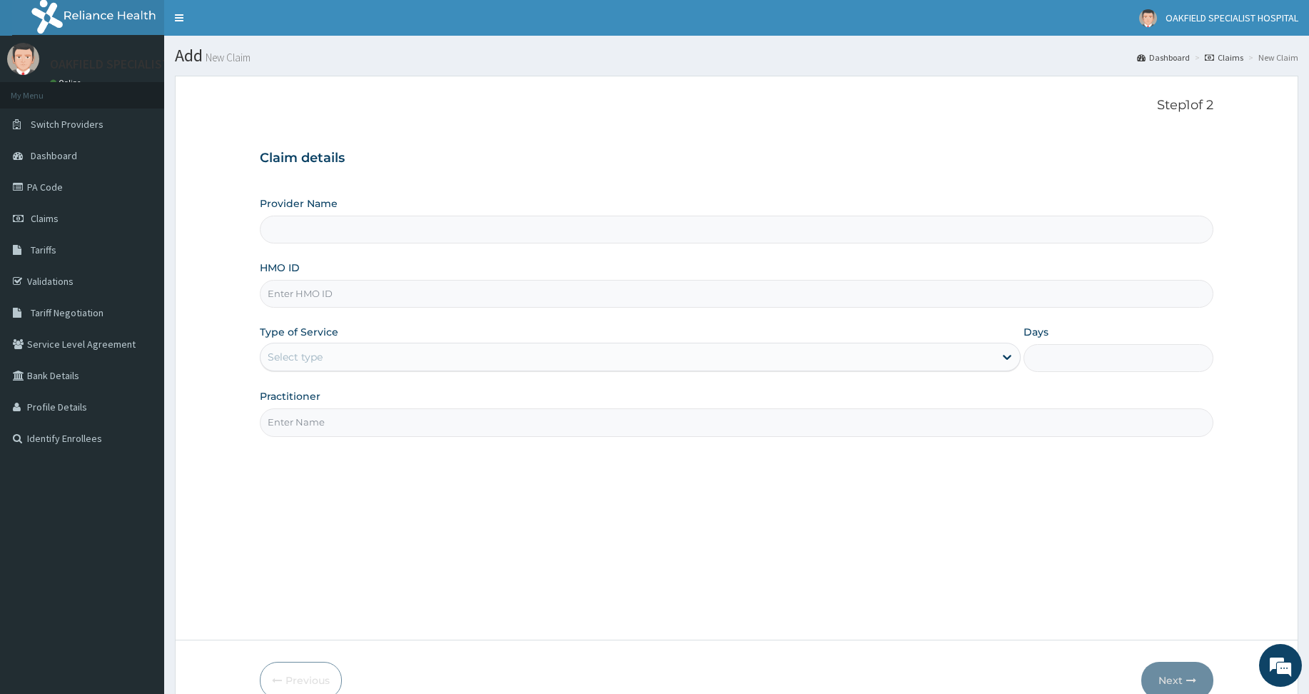
click at [305, 295] on input "HMO ID" at bounding box center [736, 294] width 953 height 28
paste input "FMI/10089/A"
type input "FMI/10089/A"
type input "Vinca Hospital Limited"
type input "FMI/10089/A"
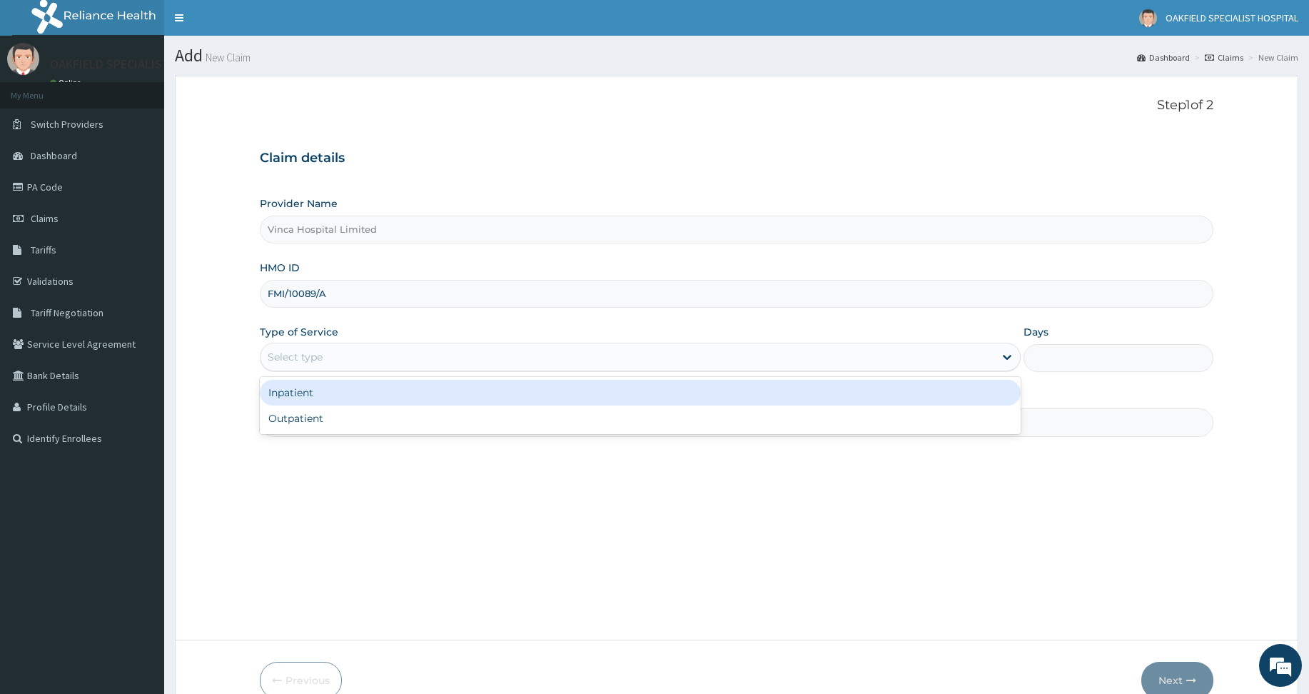
click at [284, 353] on div "Select type" at bounding box center [295, 357] width 55 height 14
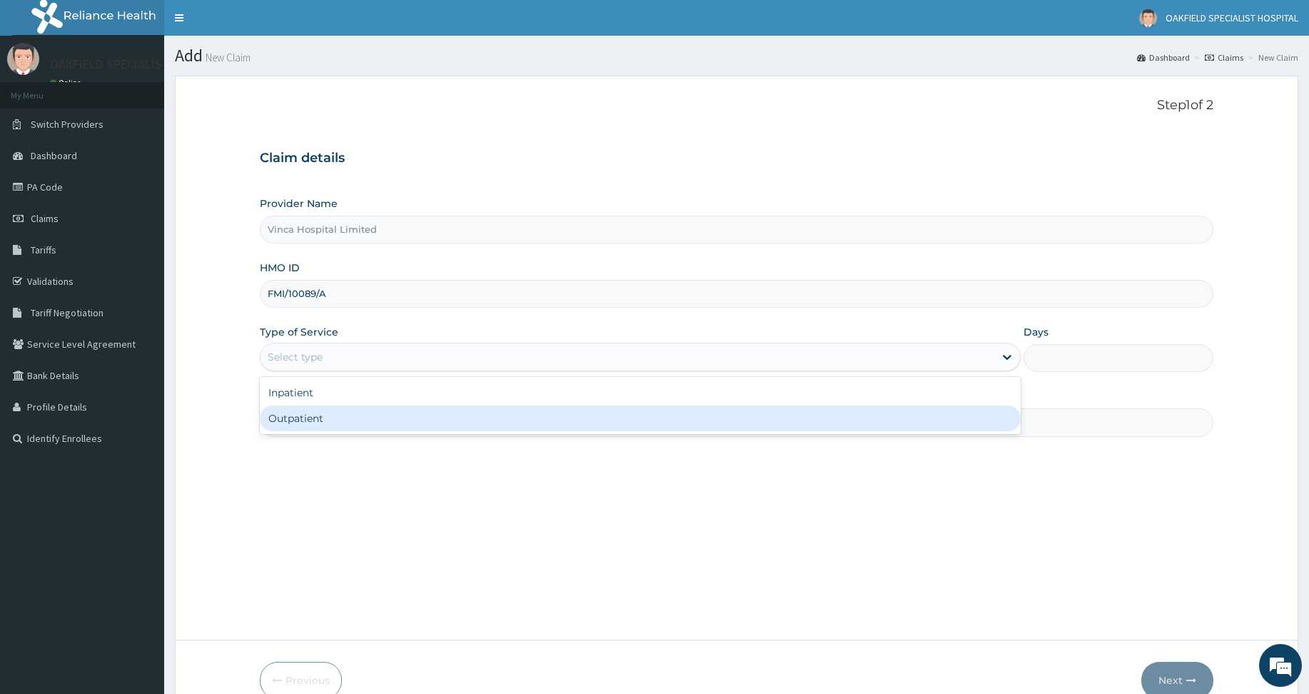
click at [312, 414] on div "Outpatient" at bounding box center [640, 418] width 761 height 26
type input "1"
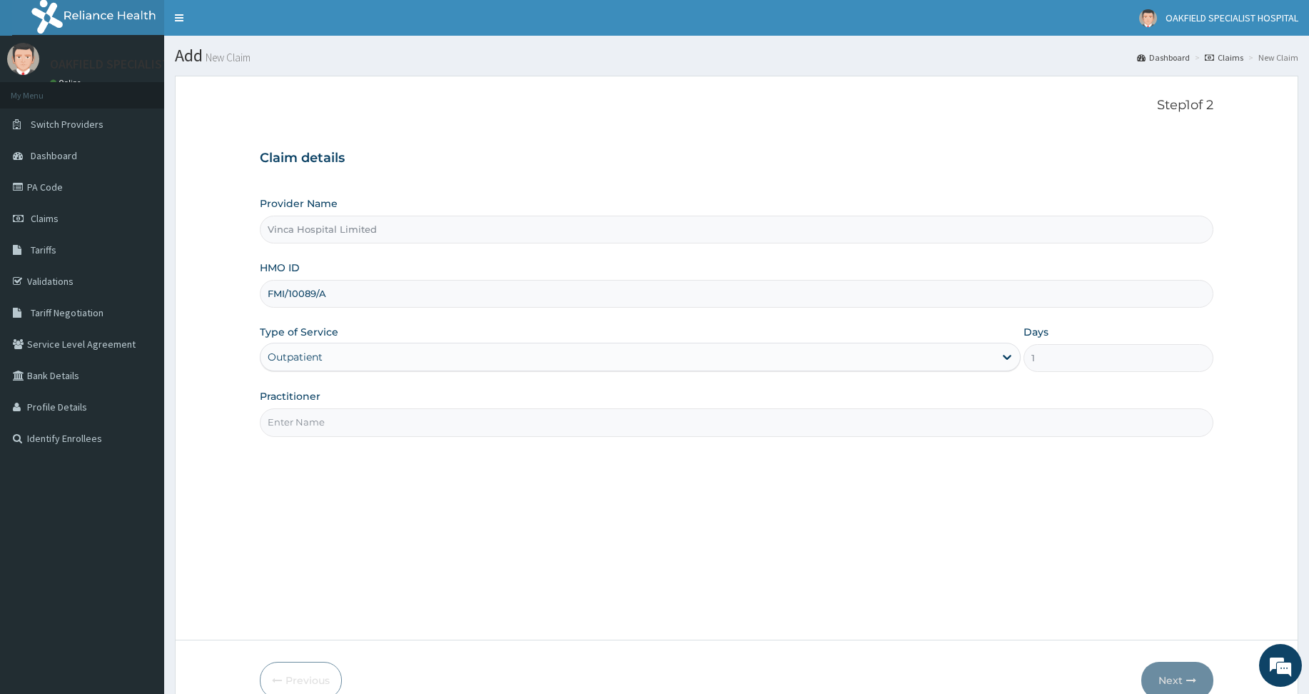
click at [312, 414] on input "Practitioner" at bounding box center [736, 422] width 953 height 28
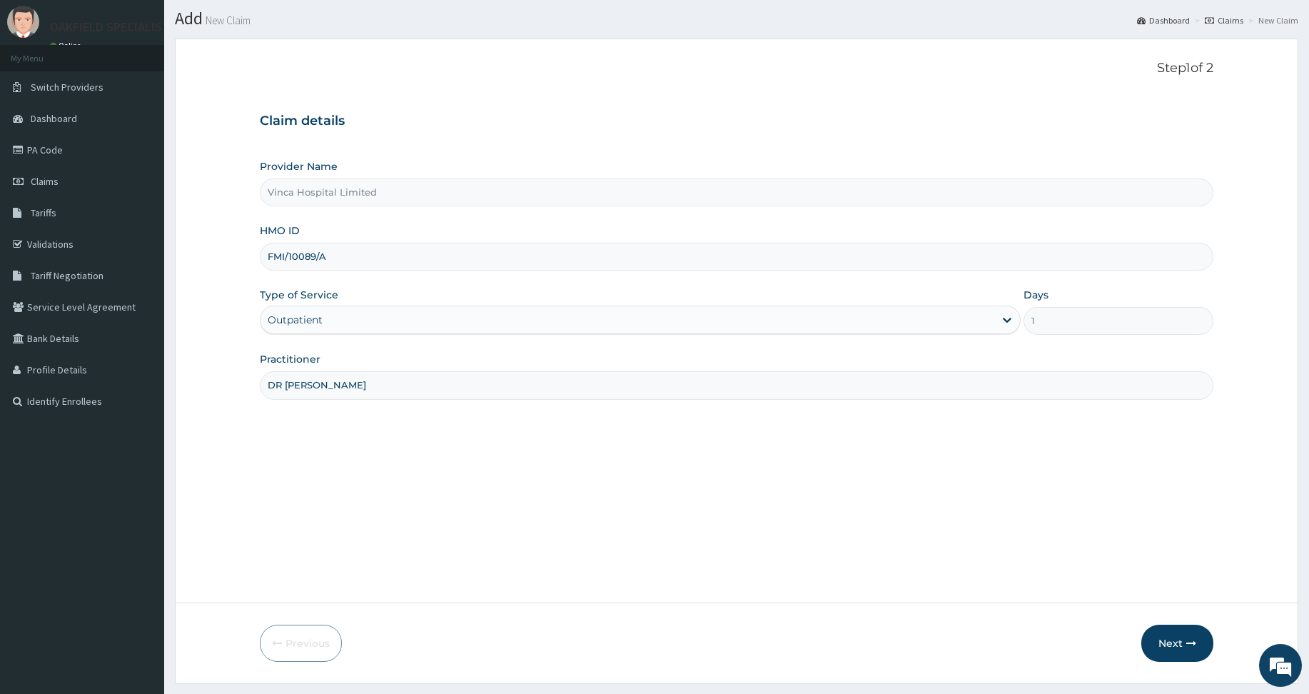
scroll to position [71, 0]
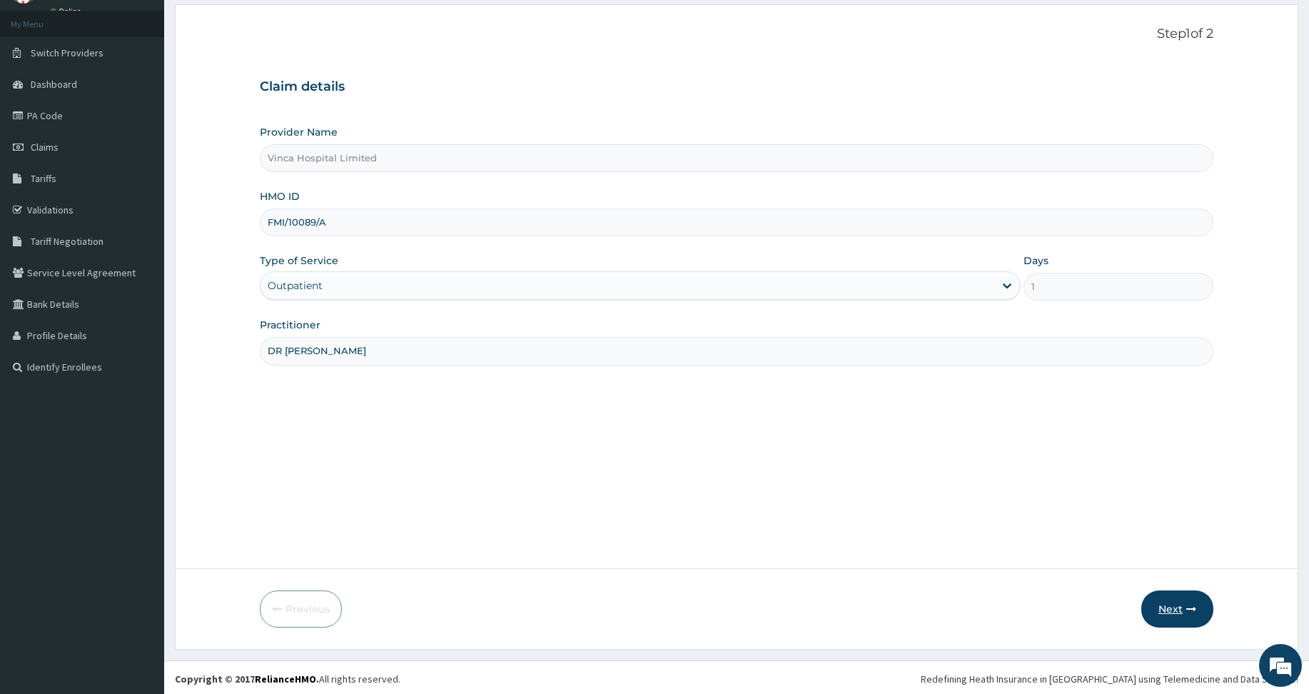
type input "DR CHUCKS"
click at [1170, 604] on button "Next" at bounding box center [1177, 608] width 72 height 37
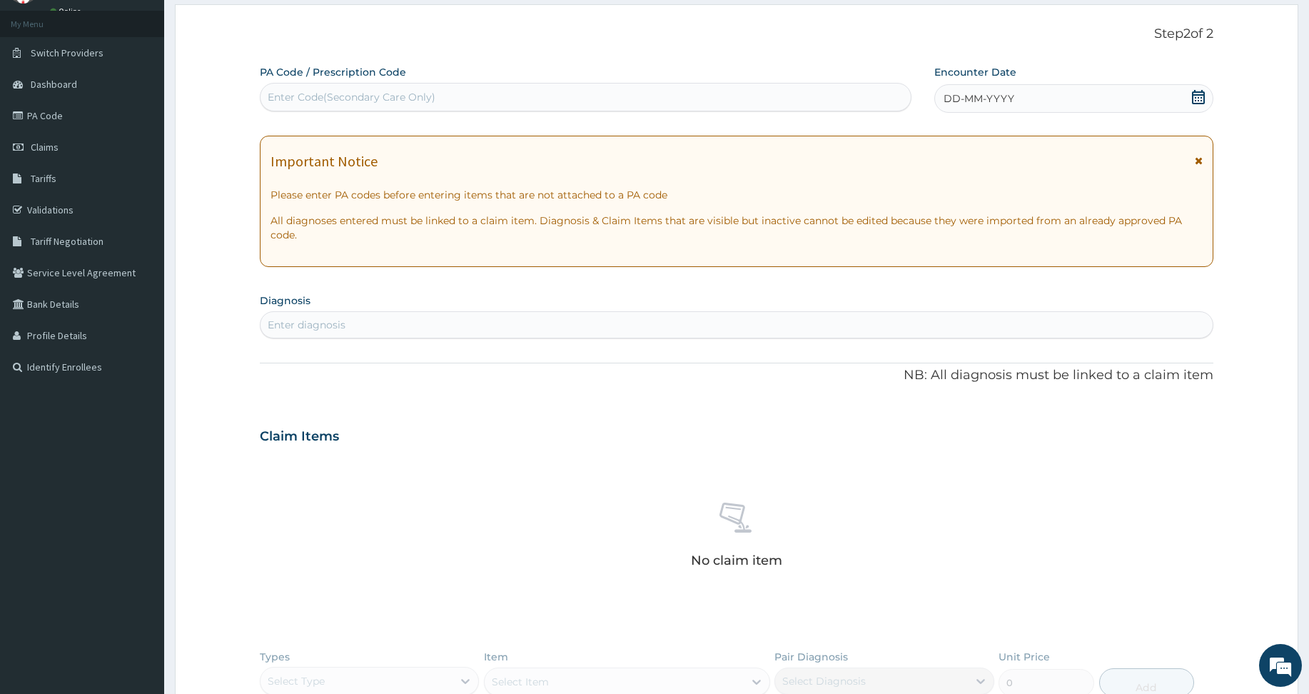
scroll to position [0, 0]
click at [304, 98] on div "Enter Code(Secondary Care Only)" at bounding box center [352, 97] width 168 height 14
paste input "PA/554EE2"
type input "PA/554EE2"
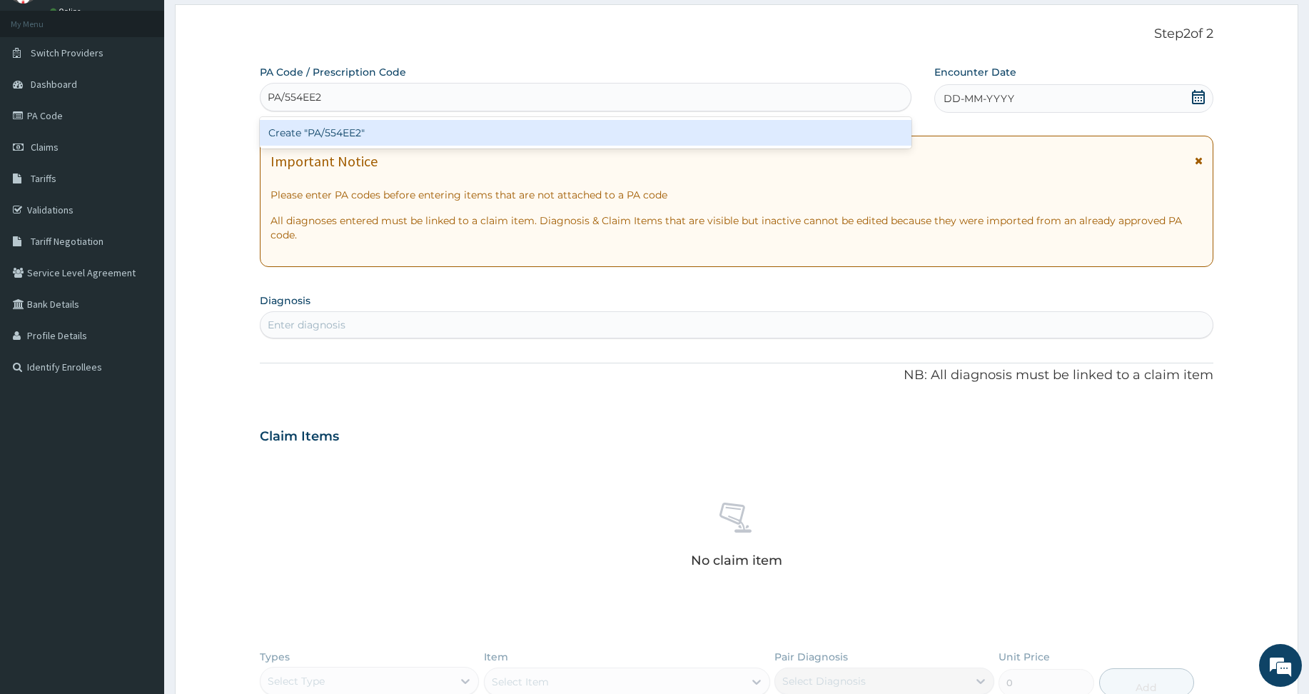
click at [297, 127] on div "Create "PA/554EE2"" at bounding box center [585, 133] width 651 height 26
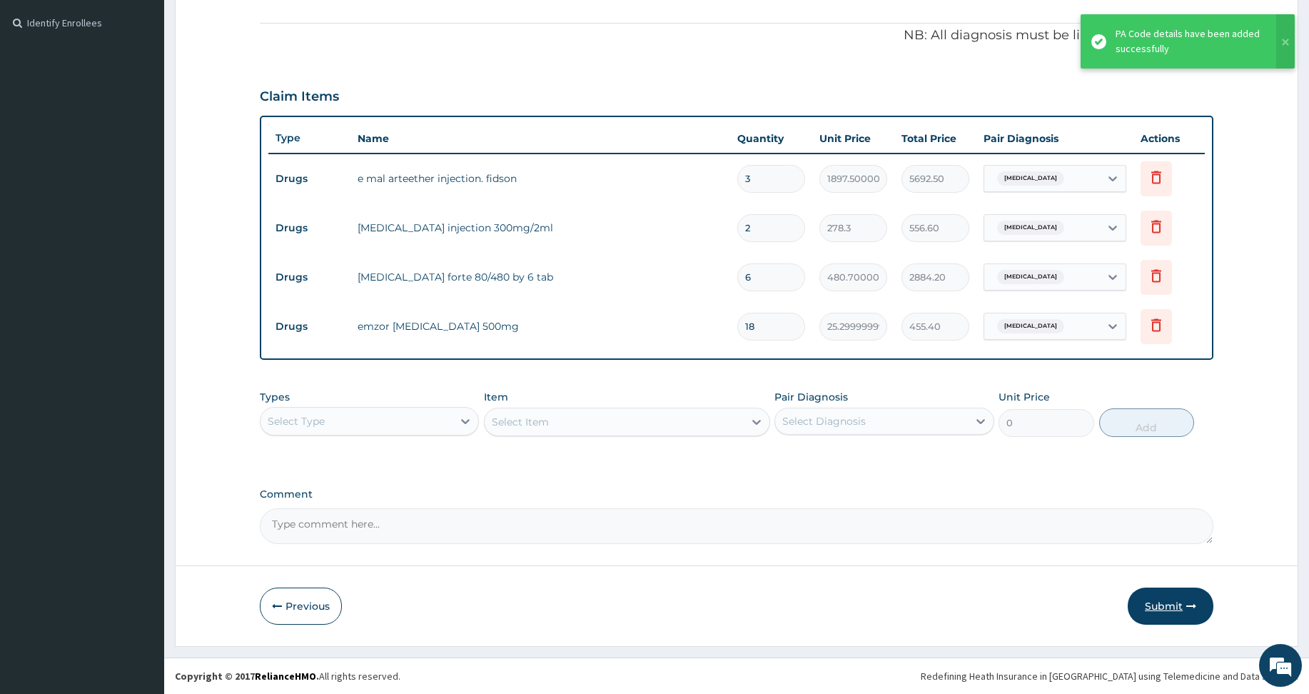
click at [1164, 613] on button "Submit" at bounding box center [1170, 605] width 86 height 37
